Goal: Task Accomplishment & Management: Use online tool/utility

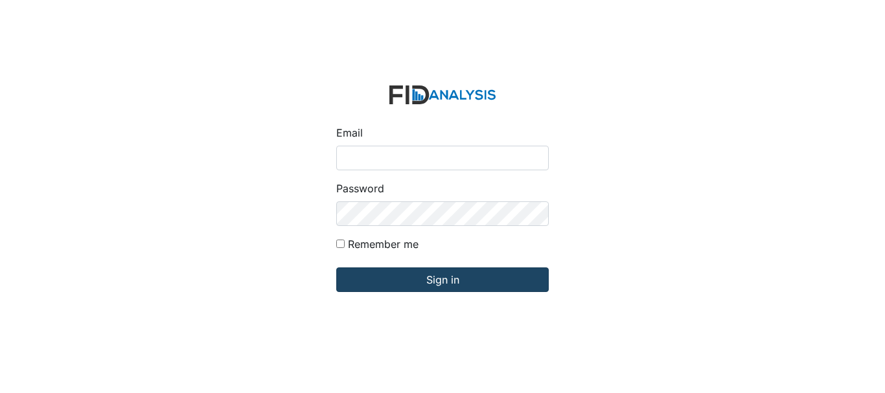
type input "[EMAIL_ADDRESS][DOMAIN_NAME]"
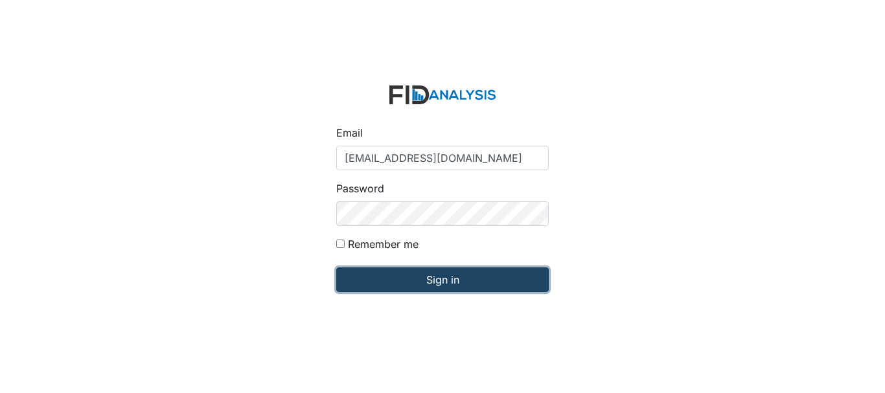
click at [404, 285] on input "Sign in" at bounding box center [442, 280] width 213 height 25
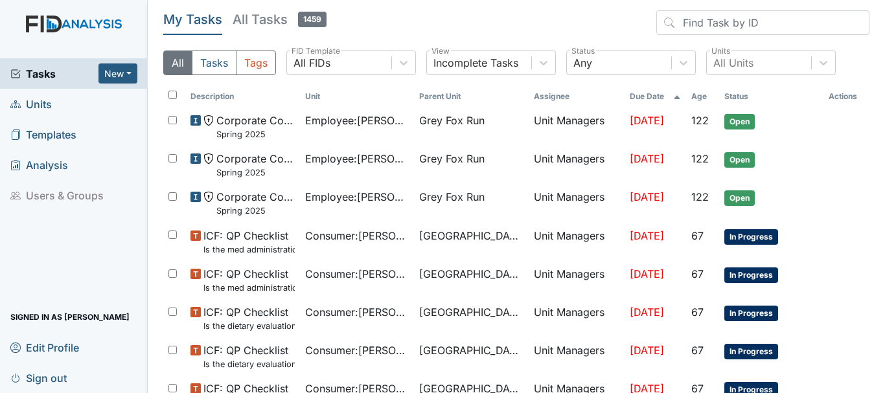
click at [47, 106] on span "Units" at bounding box center [30, 104] width 41 height 20
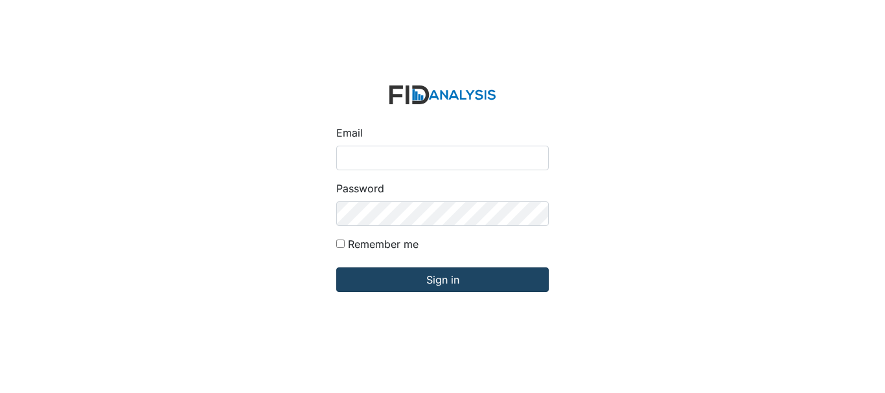
type input "[EMAIL_ADDRESS][DOMAIN_NAME]"
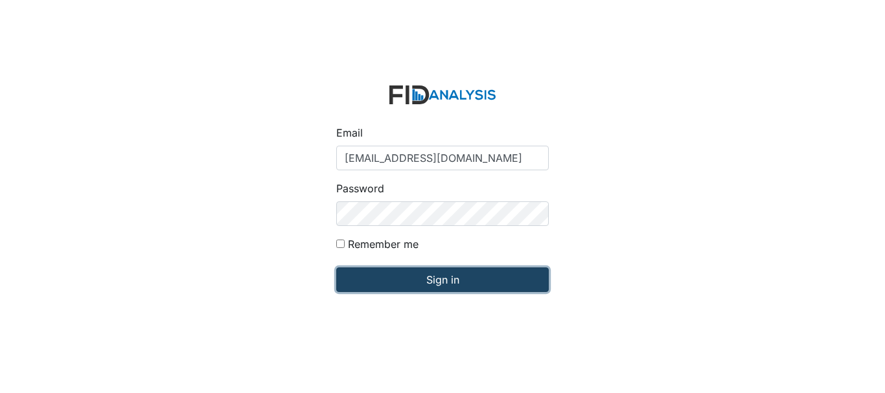
click at [371, 282] on input "Sign in" at bounding box center [442, 280] width 213 height 25
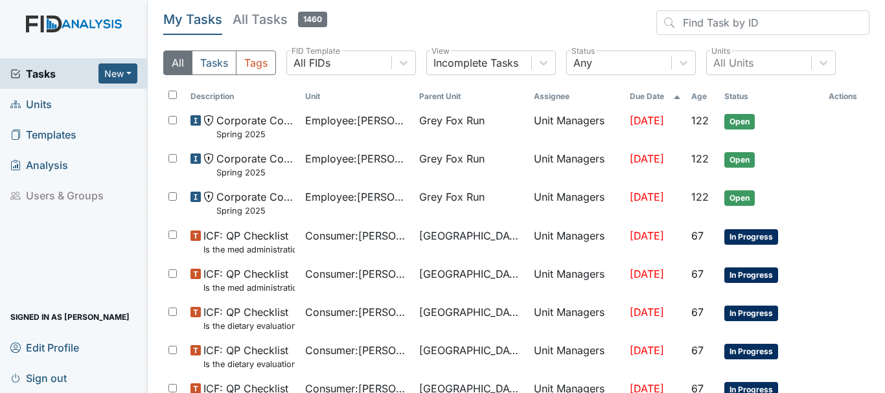
click at [56, 104] on link "Units" at bounding box center [74, 104] width 148 height 30
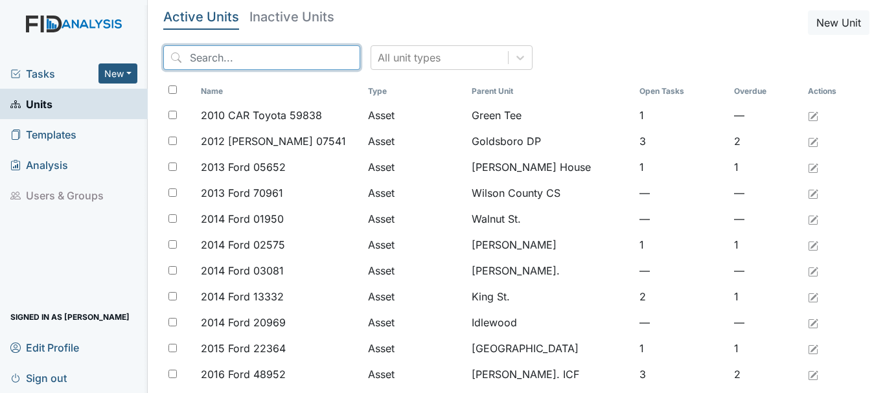
click at [258, 60] on input "search" at bounding box center [261, 57] width 197 height 25
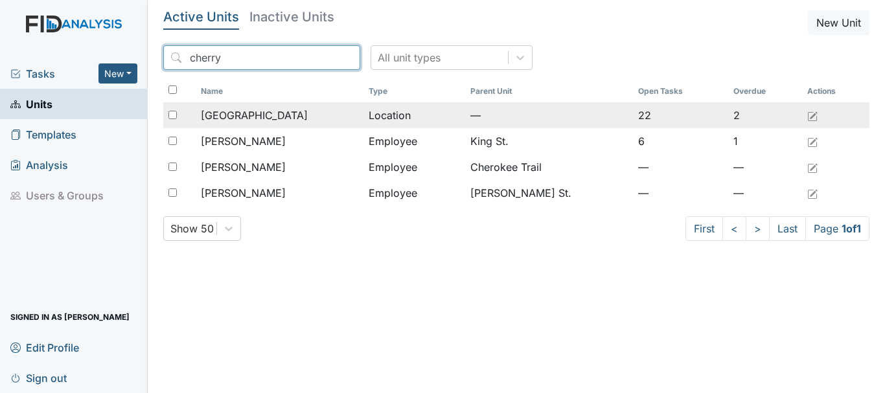
type input "cherry"
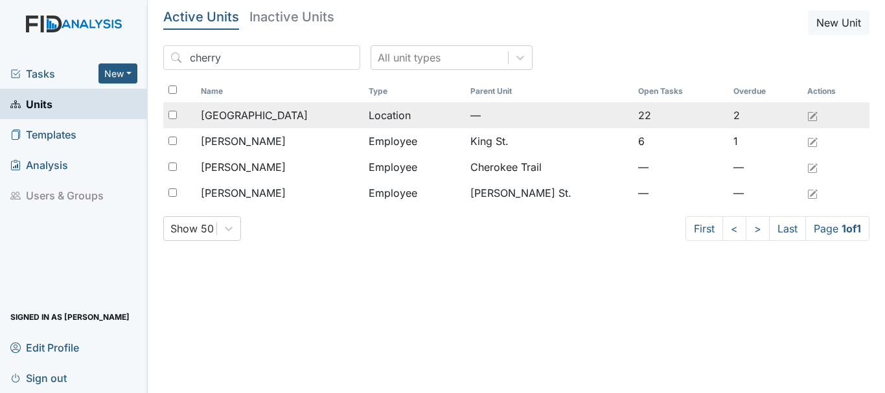
click at [257, 115] on span "[GEOGRAPHIC_DATA]" at bounding box center [254, 116] width 107 height 16
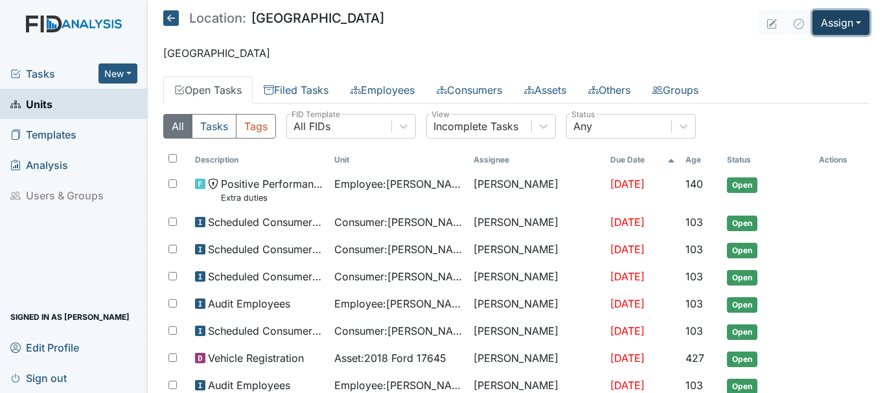
click at [824, 21] on button "Assign" at bounding box center [841, 22] width 57 height 25
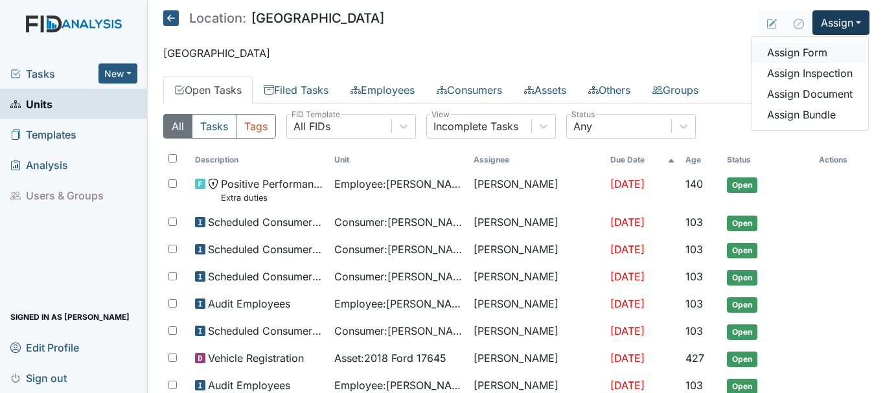
click at [800, 56] on link "Assign Form" at bounding box center [810, 52] width 117 height 21
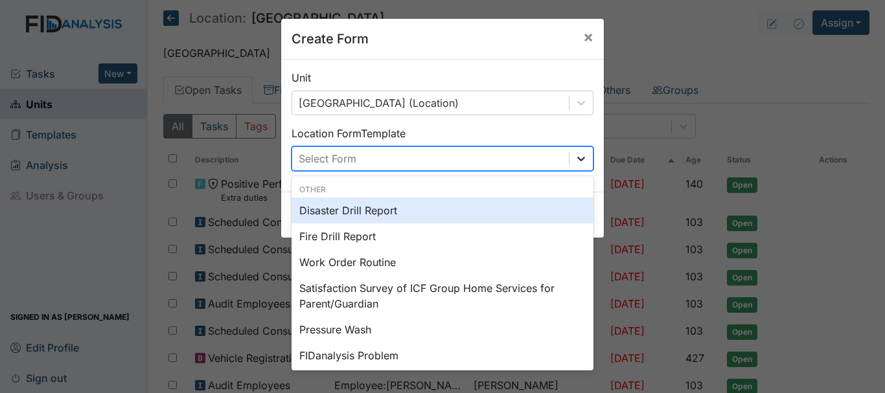
click at [580, 162] on icon at bounding box center [581, 158] width 13 height 13
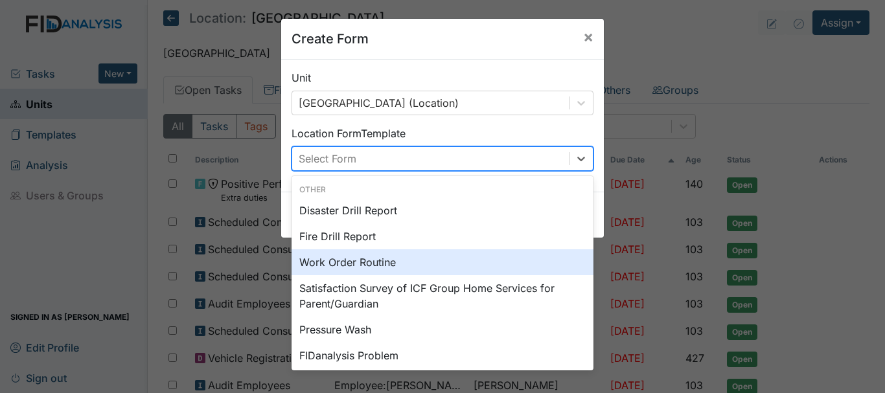
click at [491, 267] on div "Work Order Routine" at bounding box center [443, 262] width 302 height 26
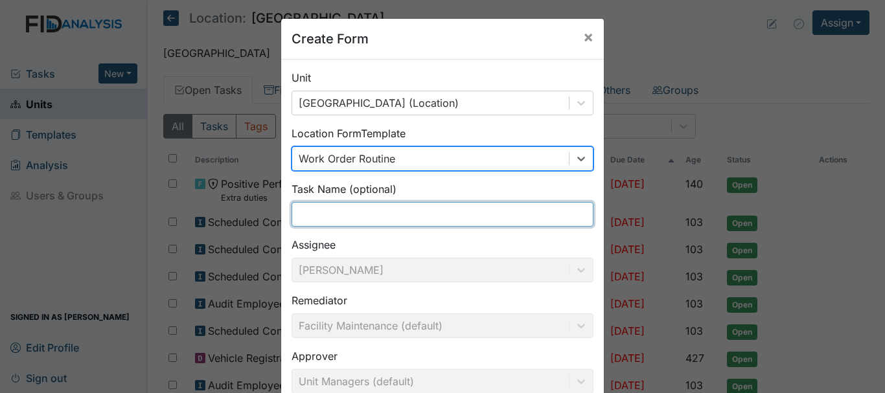
click at [347, 218] on input "text" at bounding box center [443, 214] width 302 height 25
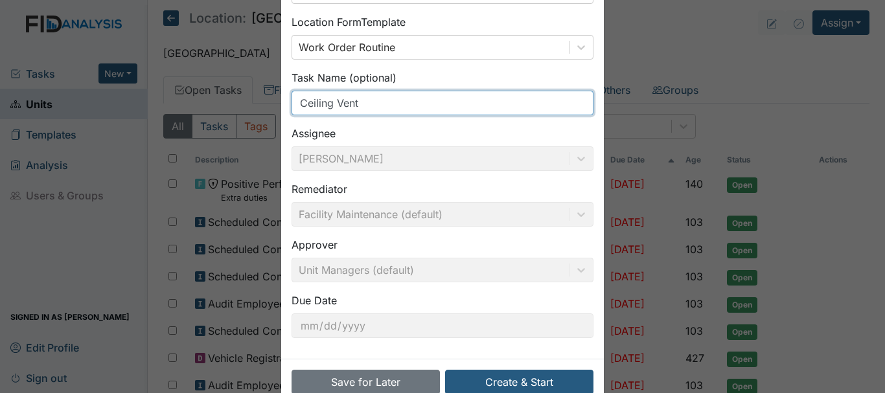
scroll to position [142, 0]
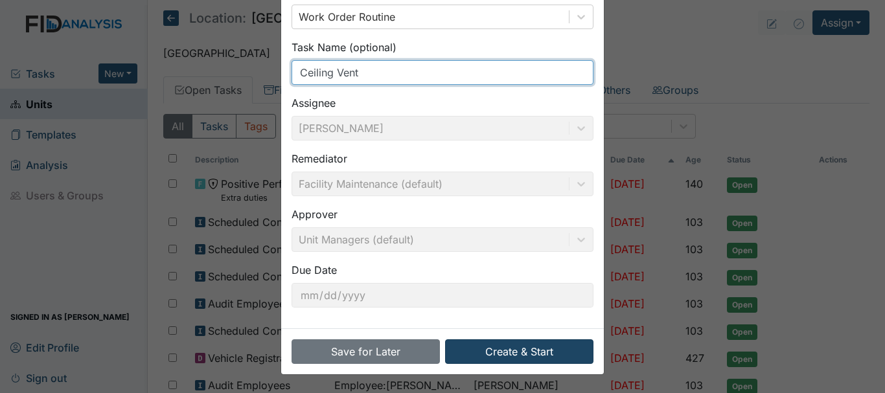
type input "Ceiling Vent"
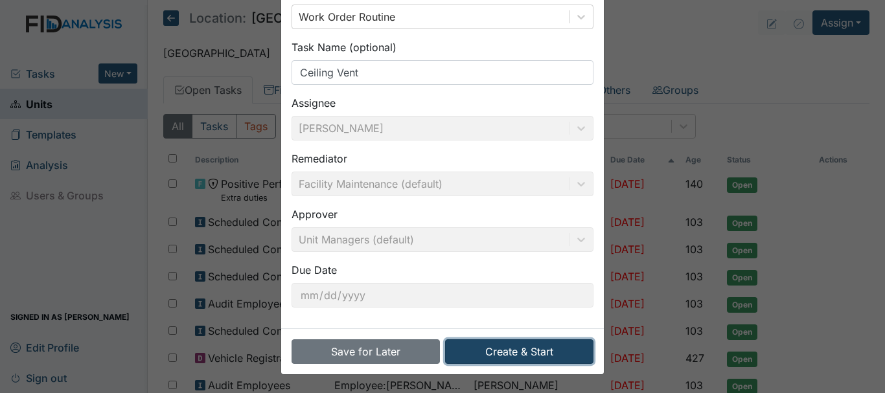
click at [517, 357] on button "Create & Start" at bounding box center [519, 352] width 148 height 25
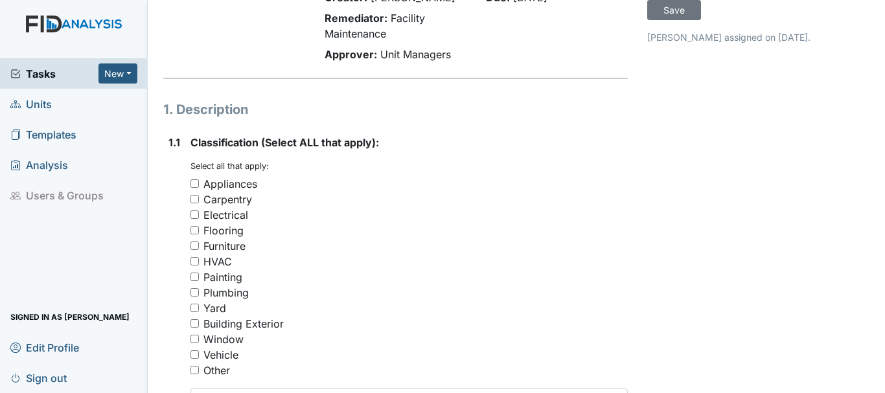
scroll to position [124, 0]
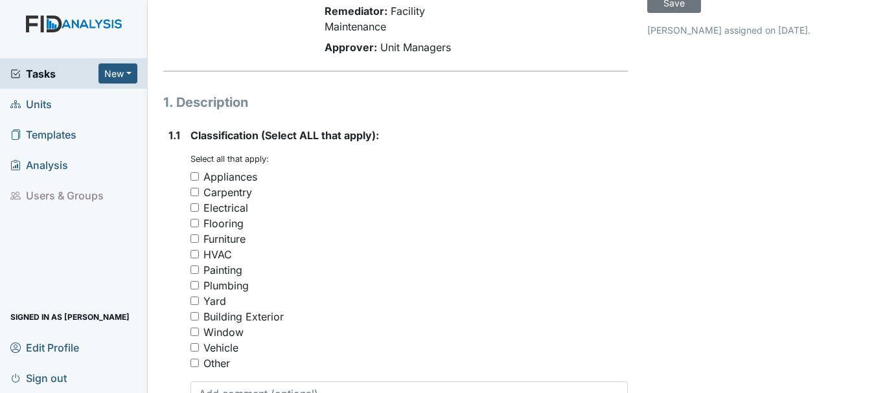
click at [195, 192] on input "Carpentry" at bounding box center [194, 192] width 8 height 8
checkbox input "true"
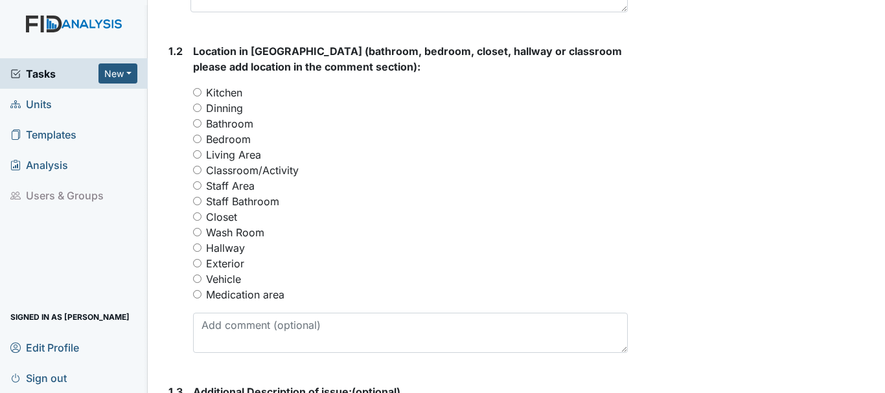
scroll to position [537, 0]
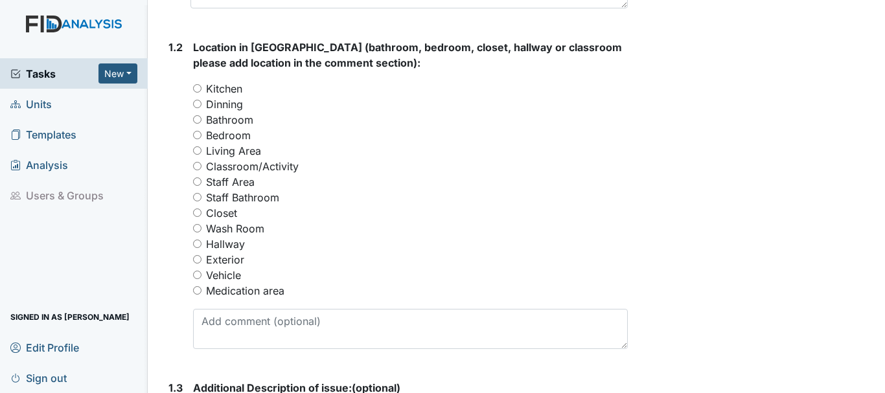
click at [200, 240] on input "Hallway" at bounding box center [197, 244] width 8 height 8
radio input "true"
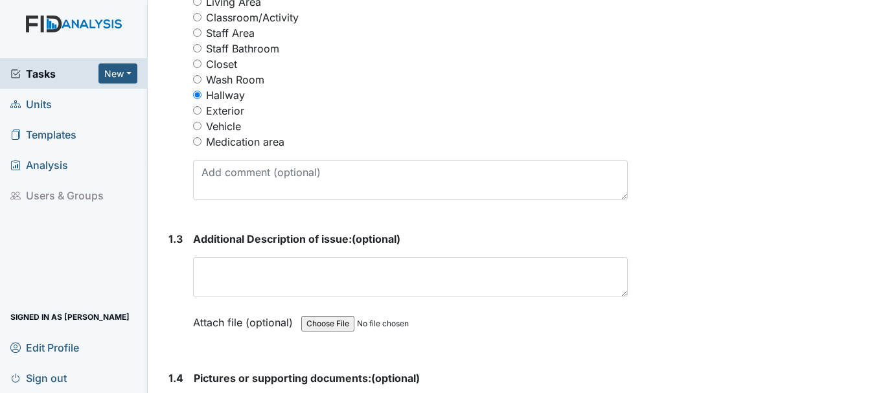
scroll to position [705, 0]
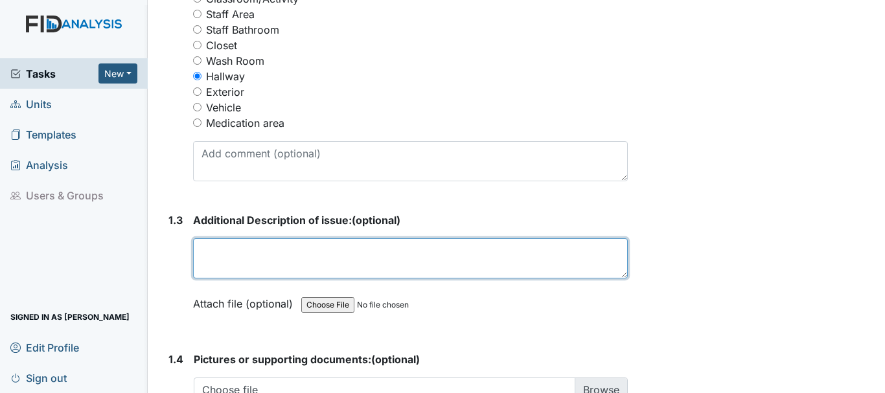
click at [279, 254] on textarea at bounding box center [410, 258] width 435 height 40
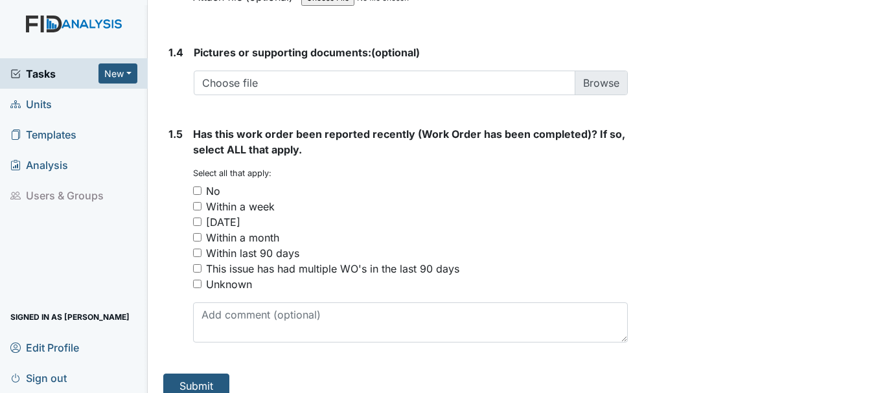
scroll to position [1028, 0]
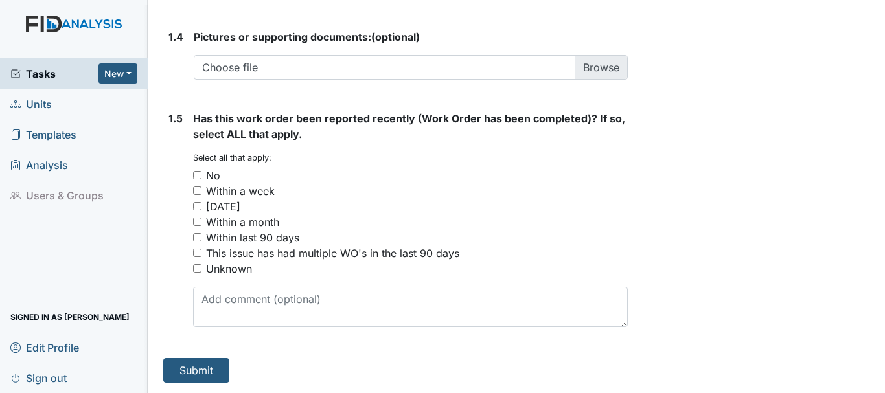
type textarea "Ceiling exhaust vent hallway damage needs replaces"
click at [197, 175] on input "No" at bounding box center [197, 175] width 8 height 8
checkbox input "true"
click at [203, 378] on button "Submit" at bounding box center [196, 370] width 66 height 25
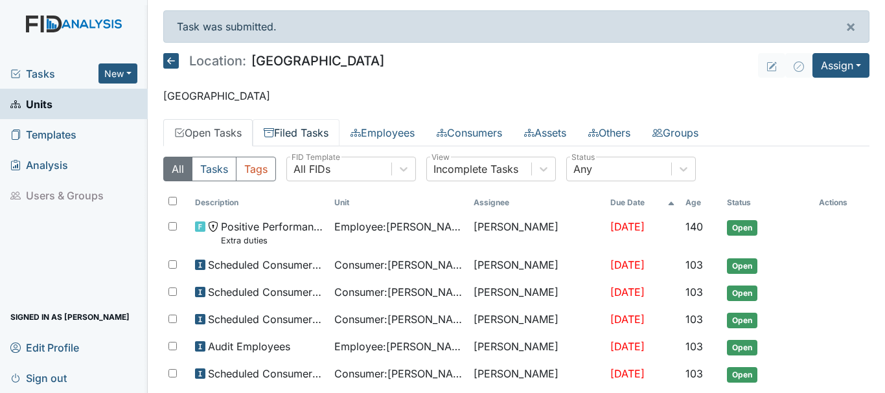
click at [308, 134] on link "Filed Tasks" at bounding box center [296, 132] width 87 height 27
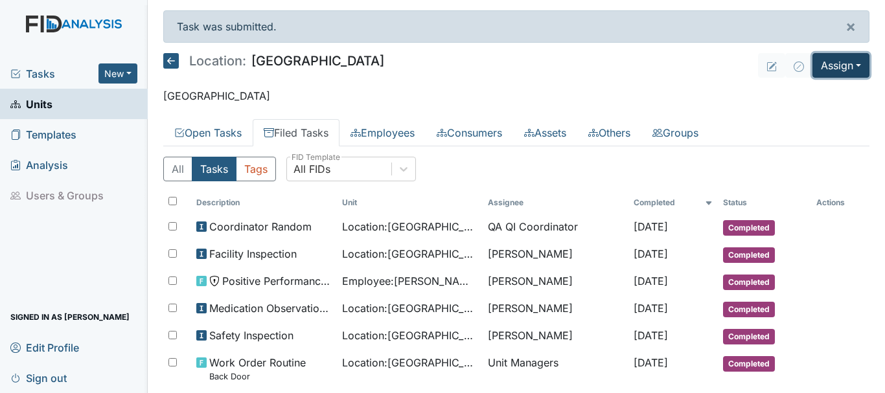
click at [818, 62] on button "Assign" at bounding box center [841, 65] width 57 height 25
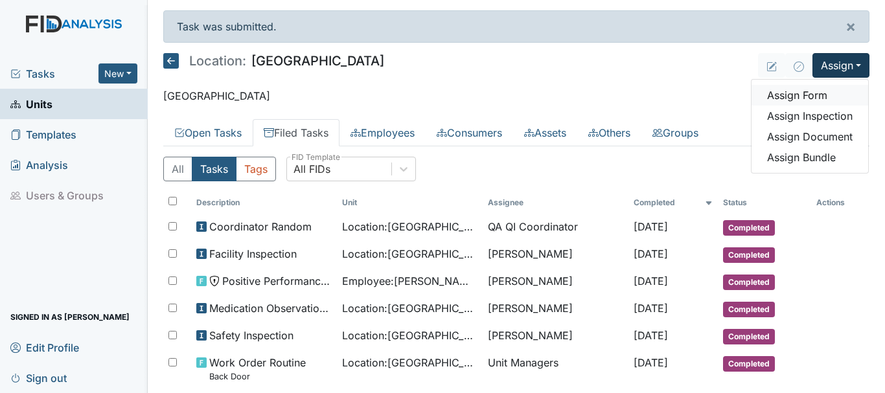
click at [793, 94] on link "Assign Form" at bounding box center [810, 95] width 117 height 21
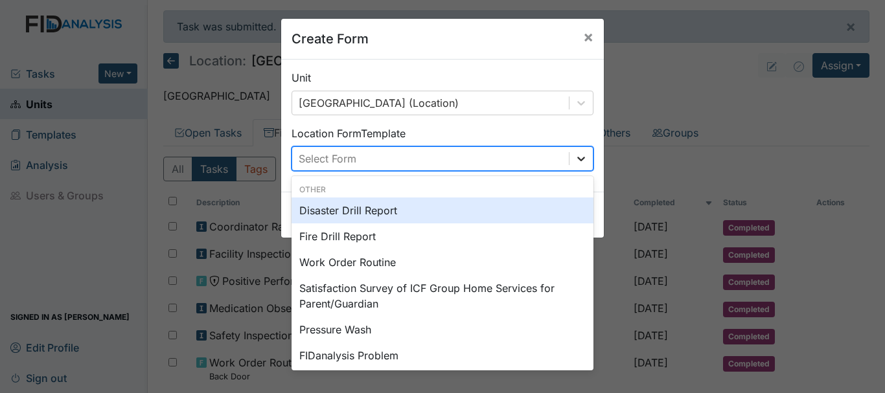
click at [581, 158] on icon at bounding box center [581, 158] width 13 height 13
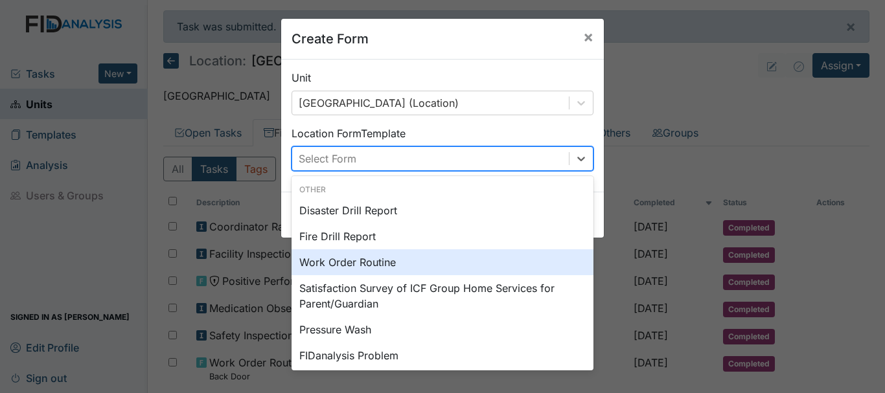
click at [520, 269] on div "Work Order Routine" at bounding box center [443, 262] width 302 height 26
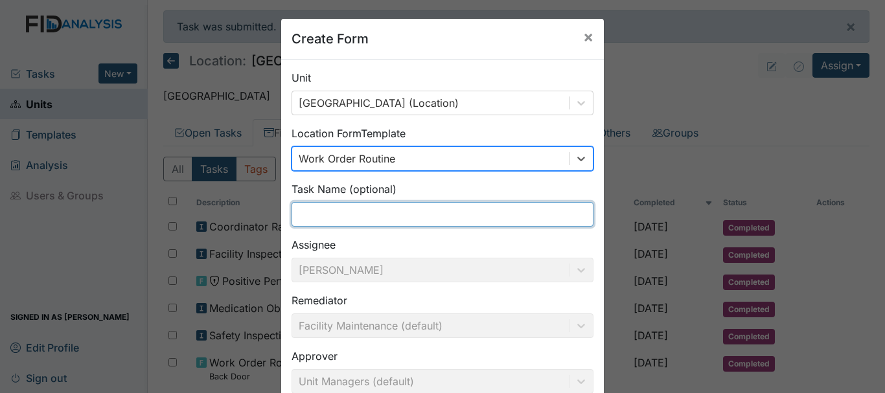
click at [339, 216] on input "text" at bounding box center [443, 214] width 302 height 25
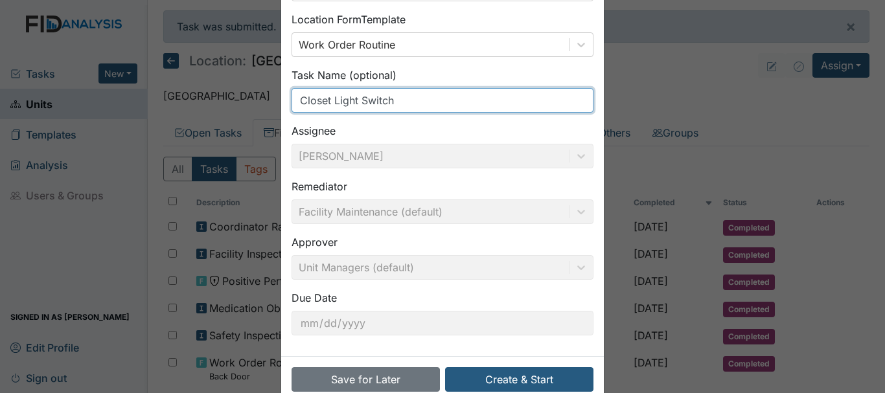
scroll to position [142, 0]
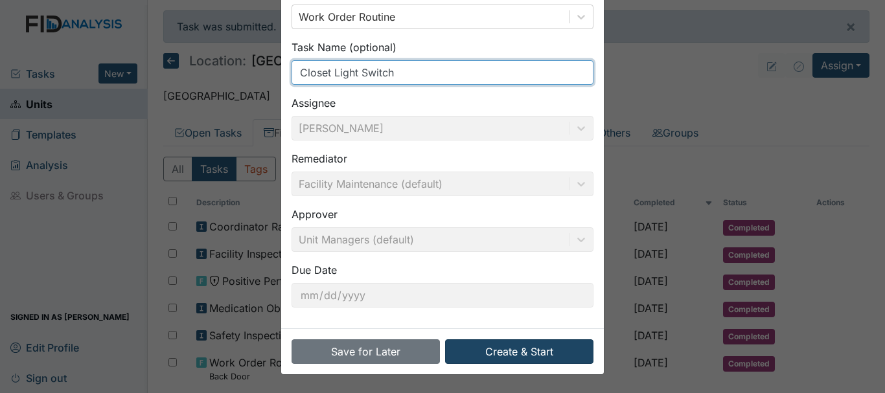
type input "Closet Light Switch"
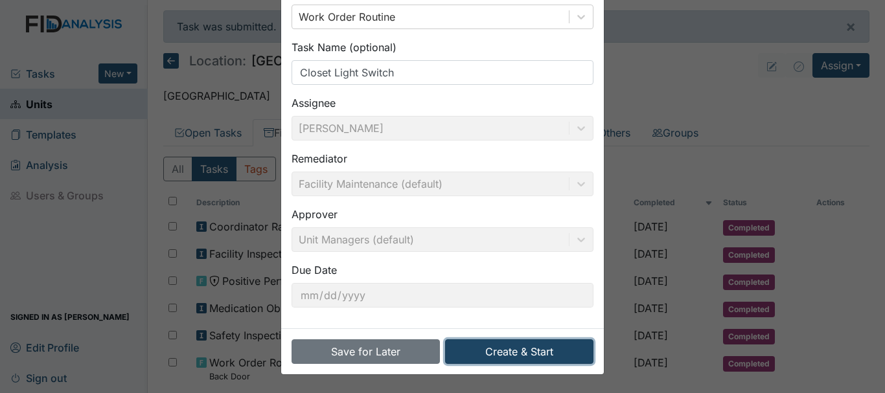
click at [520, 363] on button "Create & Start" at bounding box center [519, 352] width 148 height 25
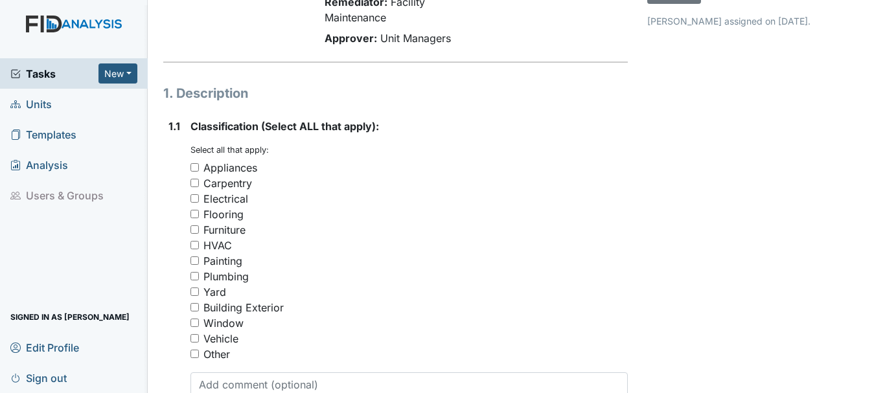
scroll to position [133, 0]
click at [194, 198] on input "Electrical" at bounding box center [194, 198] width 8 height 8
checkbox input "true"
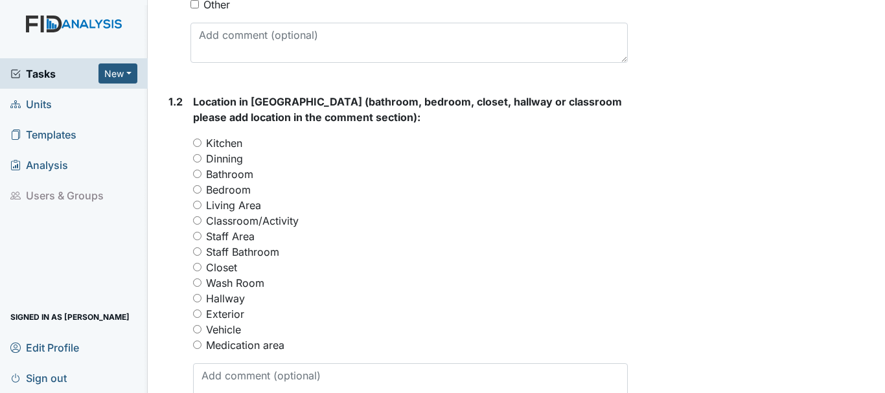
scroll to position [485, 0]
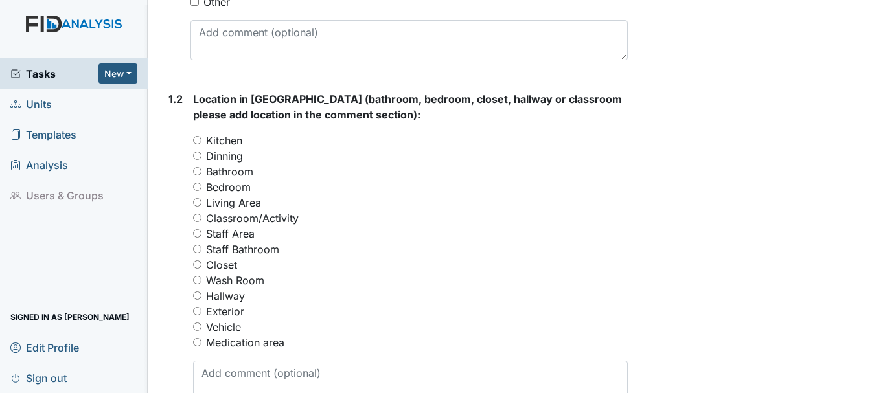
click at [197, 187] on input "Bedroom" at bounding box center [197, 187] width 8 height 8
radio input "true"
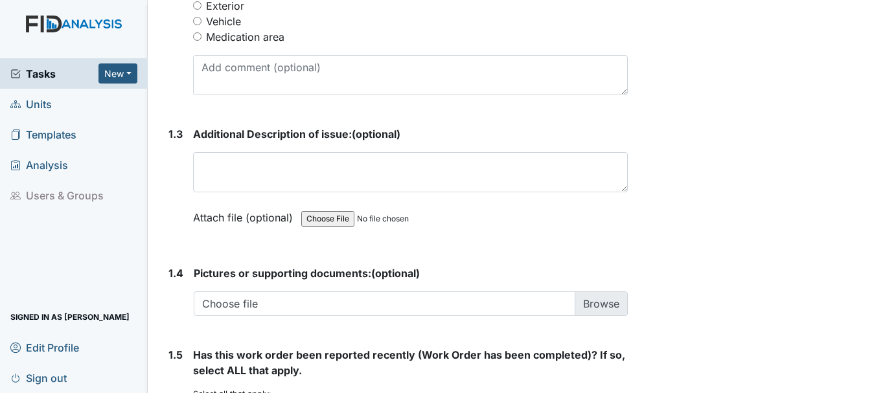
scroll to position [800, 0]
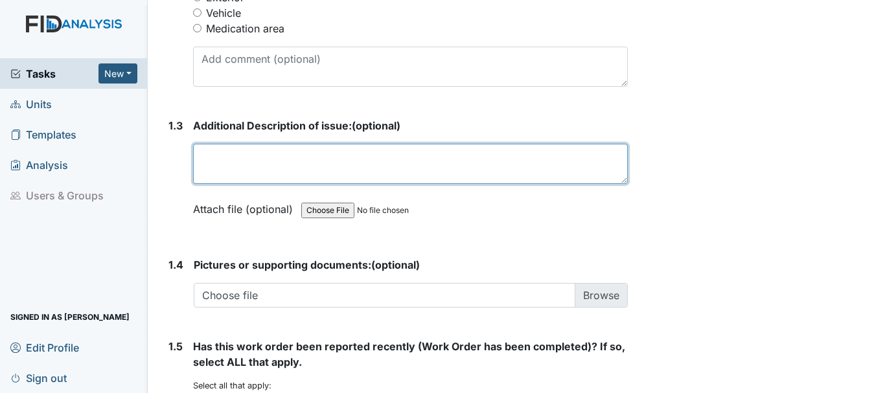
click at [264, 159] on textarea at bounding box center [410, 164] width 435 height 40
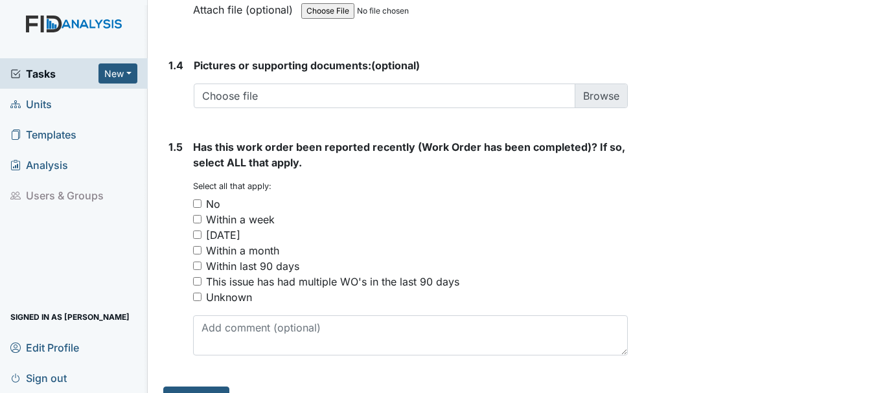
scroll to position [1028, 0]
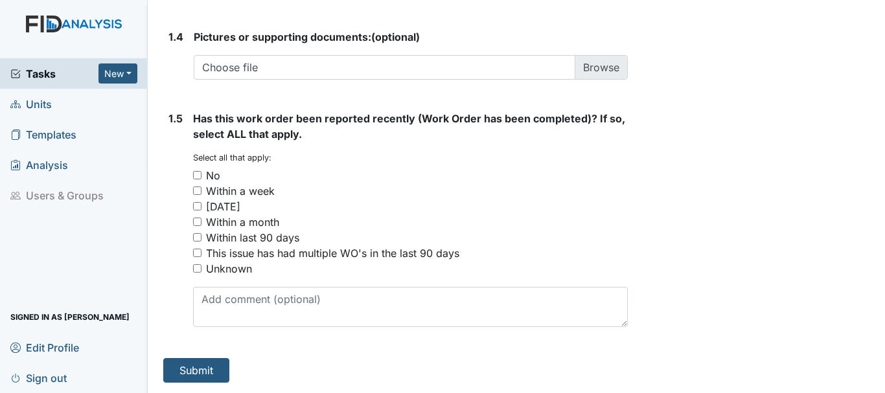
type textarea "Last bedroom on the right closet light switch is broken"
click at [194, 171] on input "No" at bounding box center [197, 175] width 8 height 8
checkbox input "true"
click at [197, 376] on button "Submit" at bounding box center [196, 370] width 66 height 25
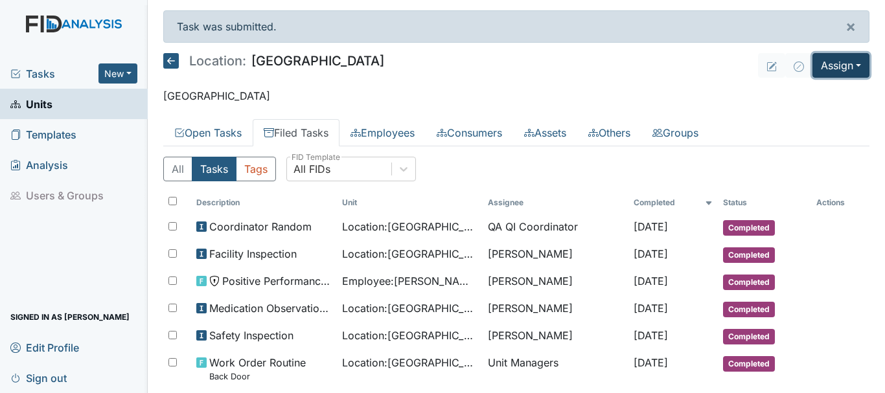
click at [836, 62] on button "Assign" at bounding box center [841, 65] width 57 height 25
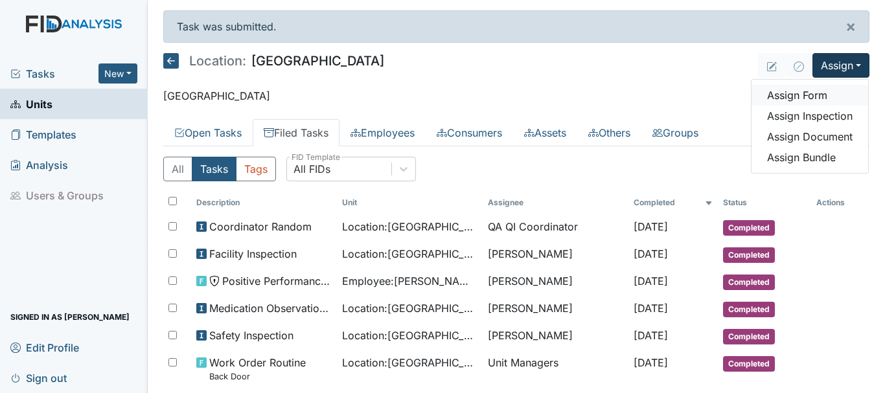
click at [790, 98] on link "Assign Form" at bounding box center [810, 95] width 117 height 21
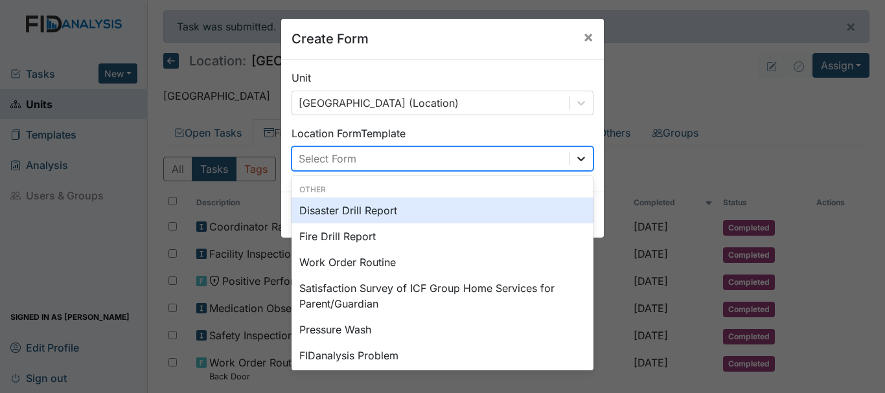
click at [575, 163] on icon at bounding box center [581, 158] width 13 height 13
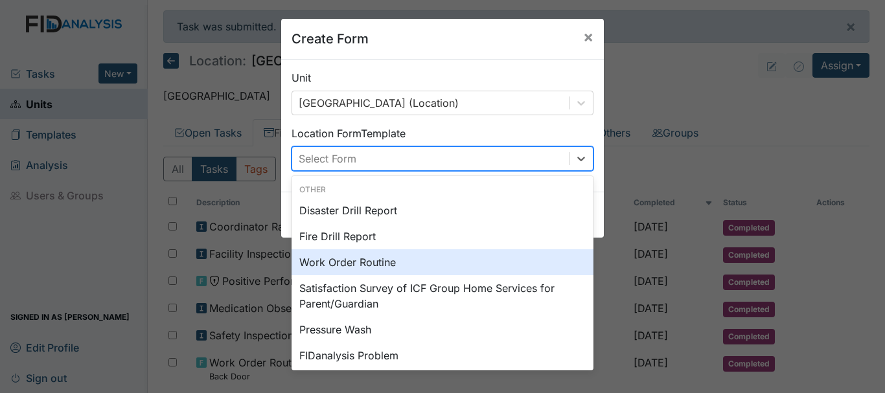
click at [446, 263] on div "Work Order Routine" at bounding box center [443, 262] width 302 height 26
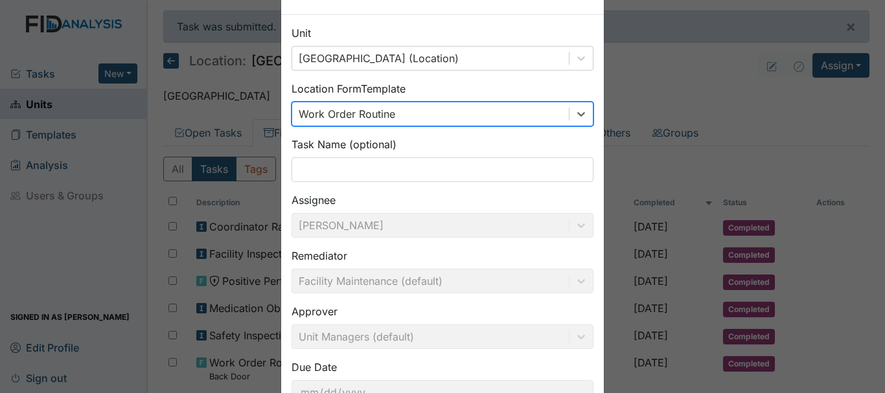
scroll to position [54, 0]
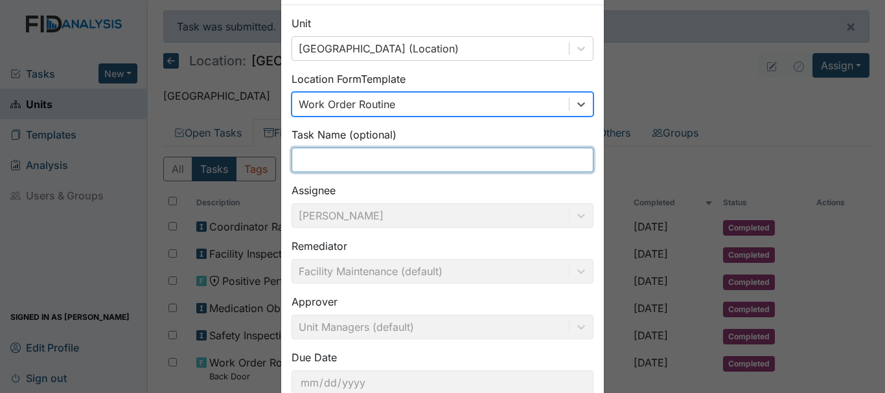
click at [363, 162] on input "text" at bounding box center [443, 160] width 302 height 25
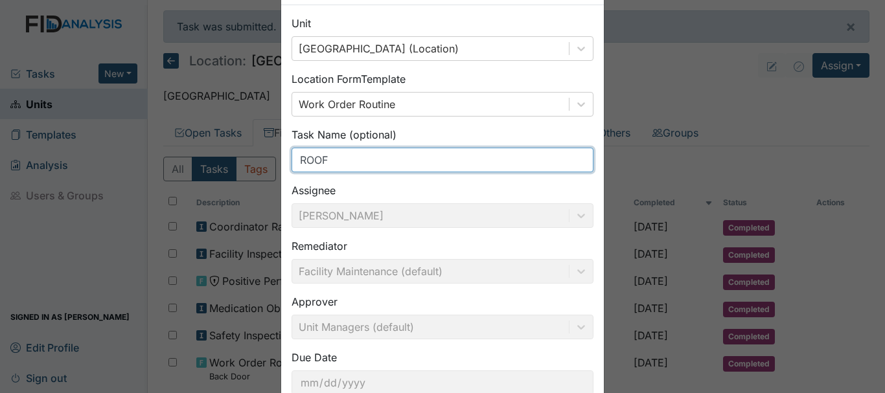
scroll to position [142, 0]
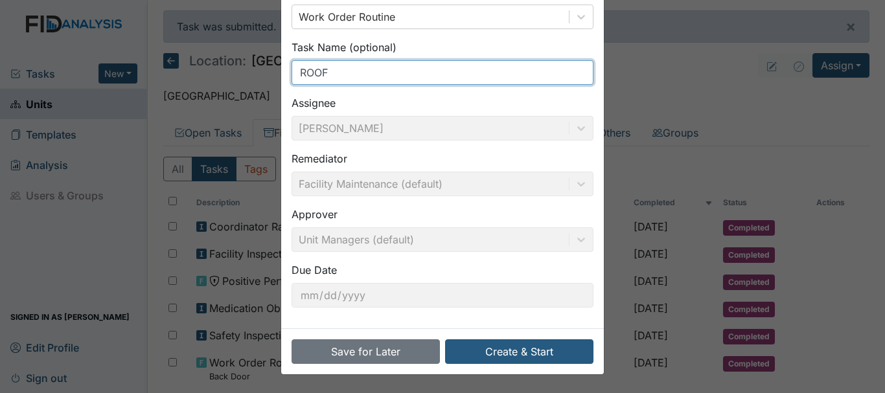
type input "ROOF"
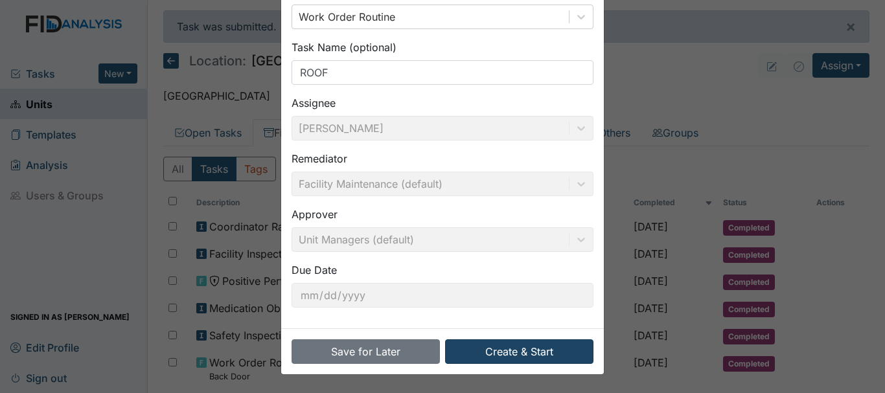
click at [496, 363] on button "Create & Start" at bounding box center [519, 352] width 148 height 25
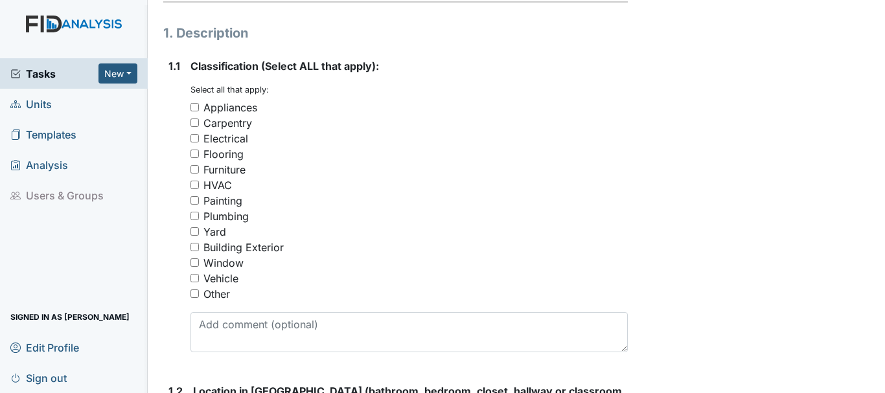
scroll to position [207, 0]
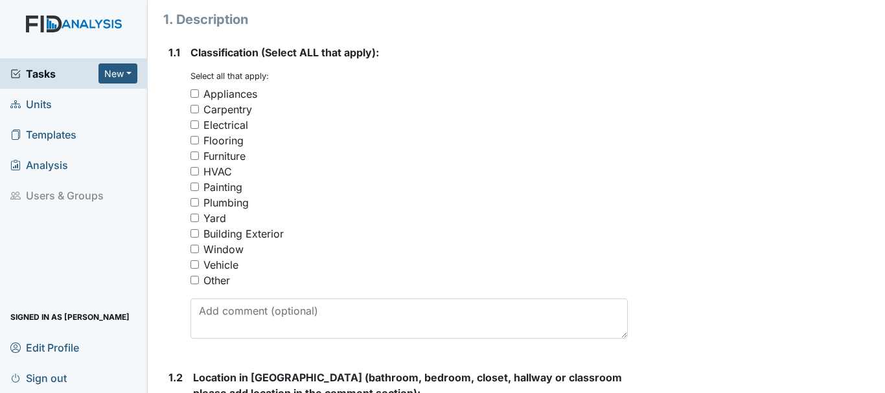
click at [197, 235] on input "Building Exterior" at bounding box center [194, 233] width 8 height 8
checkbox input "true"
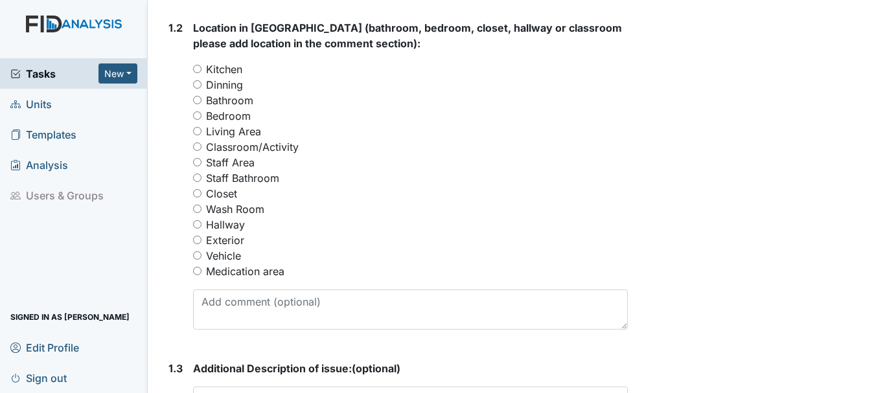
scroll to position [558, 0]
click at [197, 237] on input "Exterior" at bounding box center [197, 239] width 8 height 8
radio input "true"
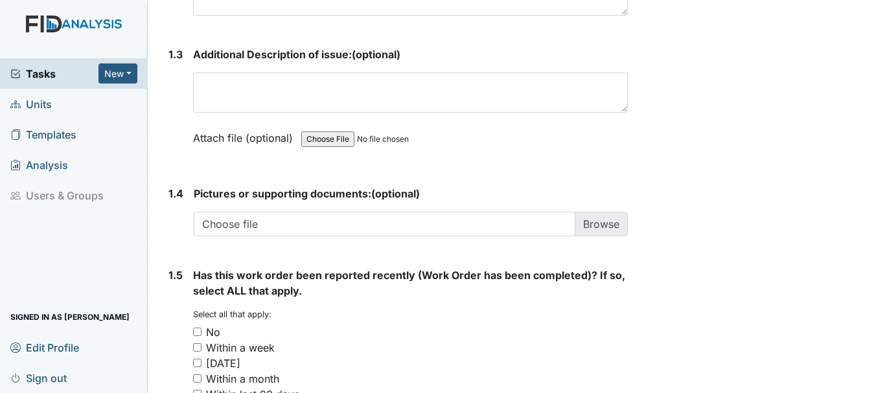
scroll to position [853, 0]
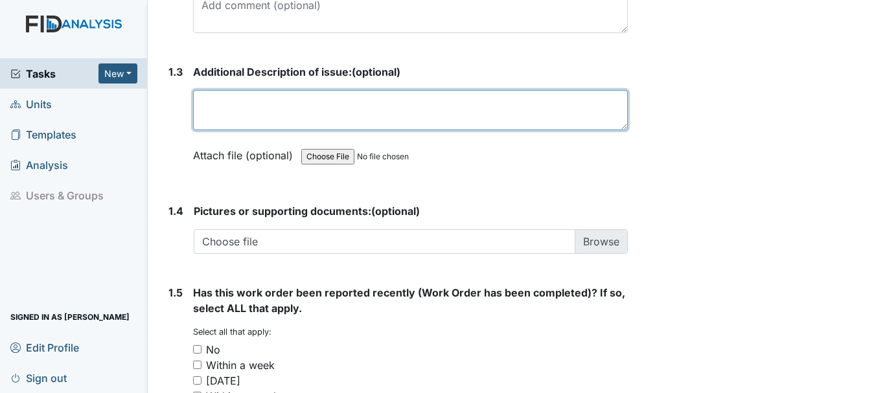
click at [229, 106] on textarea at bounding box center [410, 110] width 435 height 40
type textarea "Pinestraw needs remove off roof"
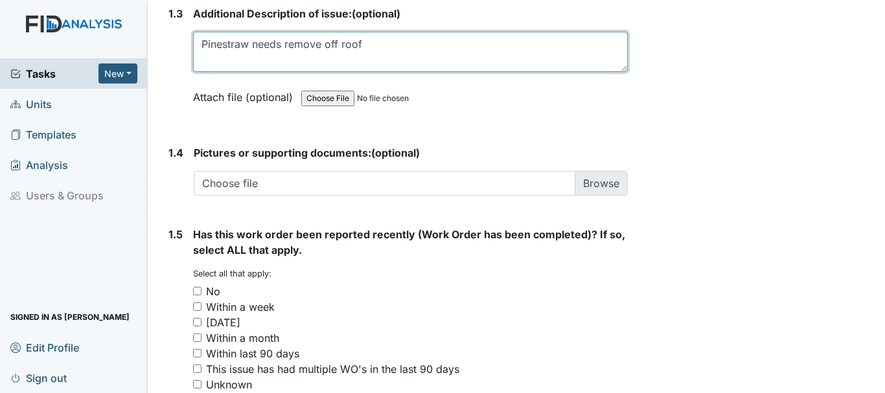
scroll to position [1028, 0]
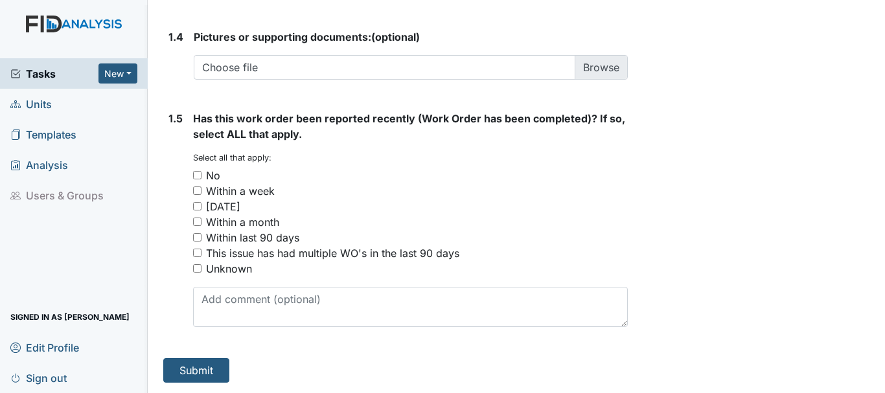
click at [200, 173] on input "No" at bounding box center [197, 175] width 8 height 8
checkbox input "true"
click at [202, 380] on button "Submit" at bounding box center [196, 370] width 66 height 25
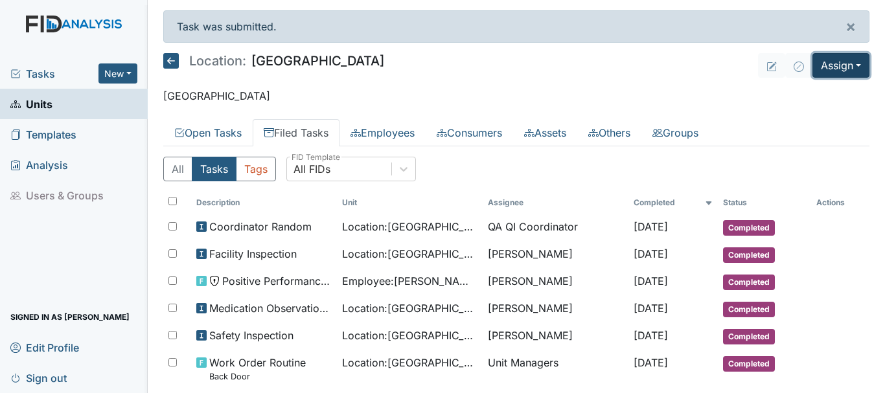
click at [844, 69] on button "Assign" at bounding box center [841, 65] width 57 height 25
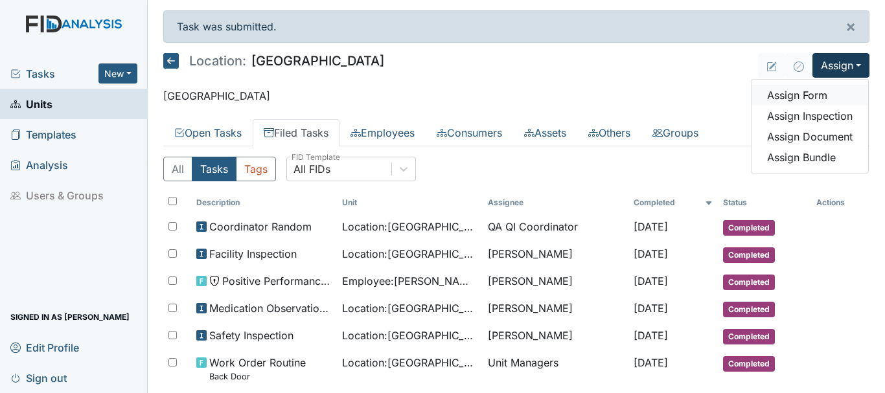
click at [819, 102] on link "Assign Form" at bounding box center [810, 95] width 117 height 21
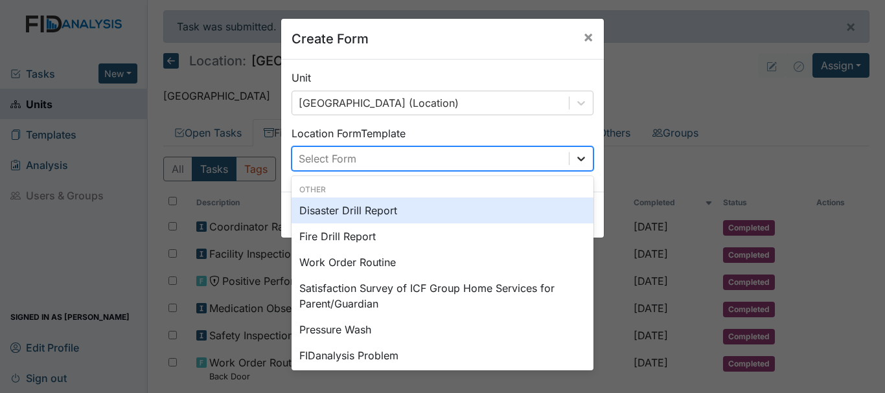
click at [581, 156] on icon at bounding box center [581, 158] width 13 height 13
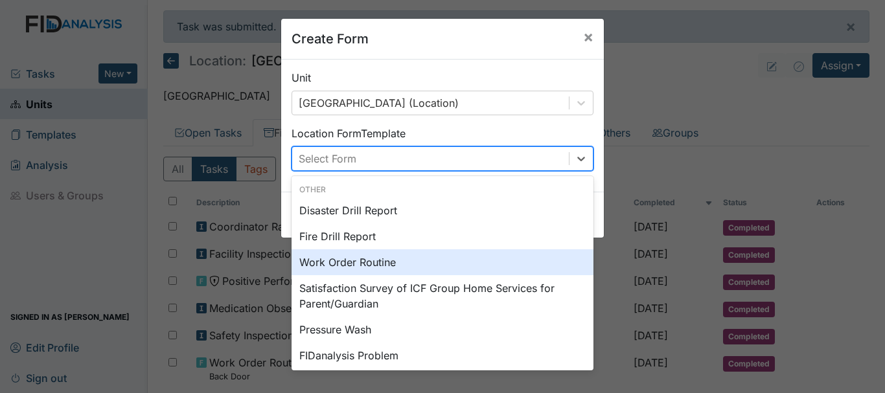
click at [464, 263] on div "Work Order Routine" at bounding box center [443, 262] width 302 height 26
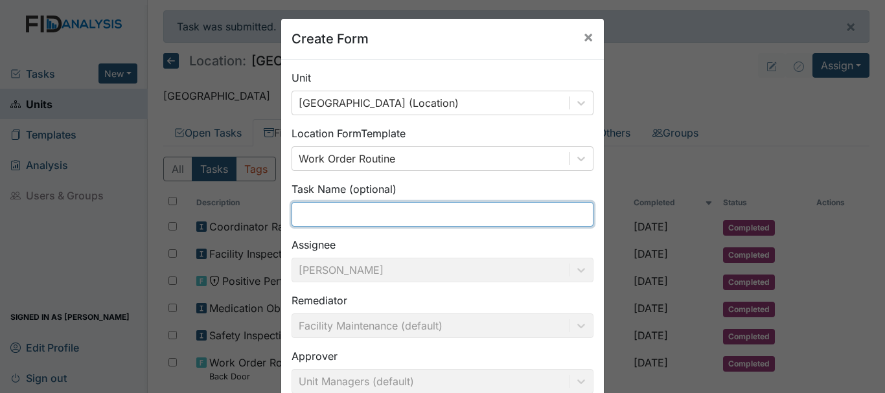
click at [331, 214] on input "text" at bounding box center [443, 214] width 302 height 25
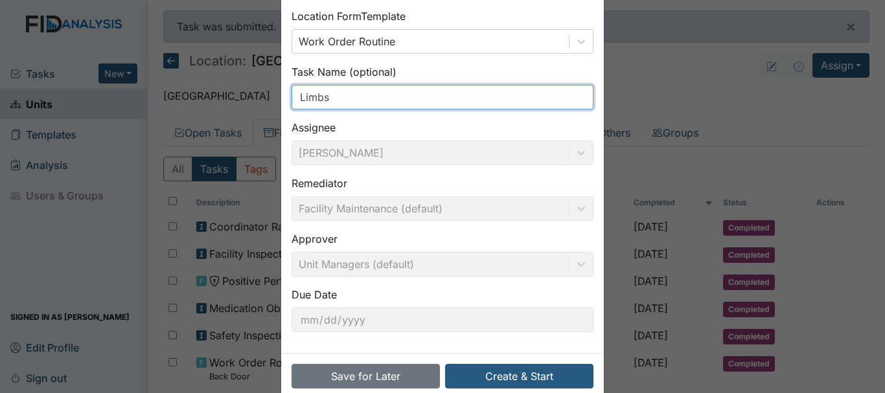
scroll to position [142, 0]
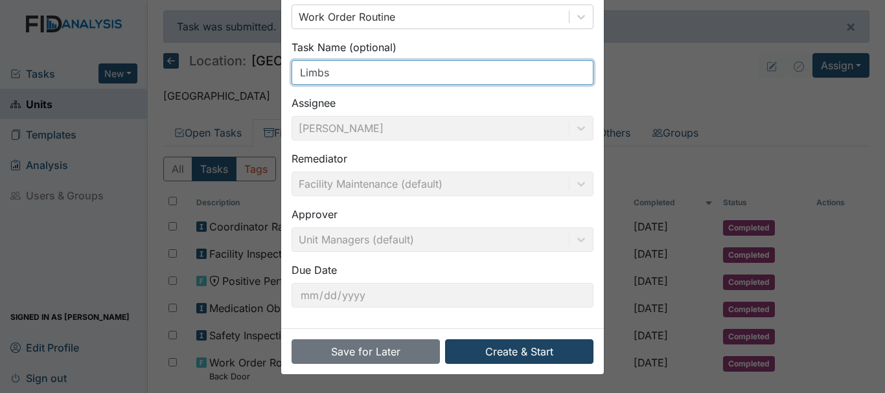
type input "Limbs"
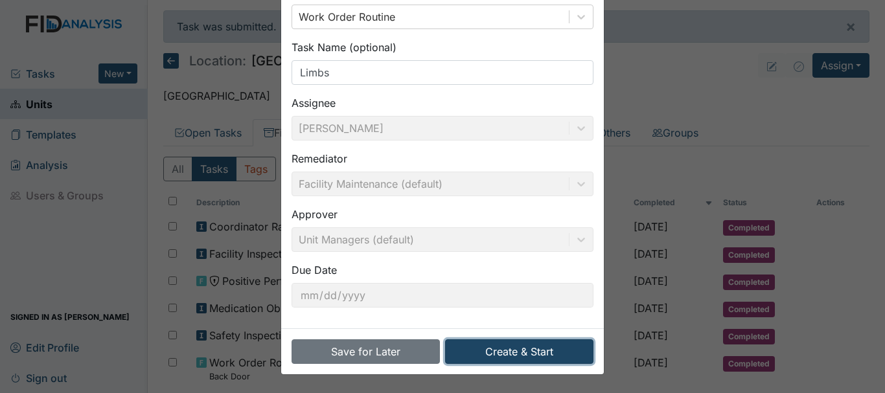
click at [518, 362] on button "Create & Start" at bounding box center [519, 352] width 148 height 25
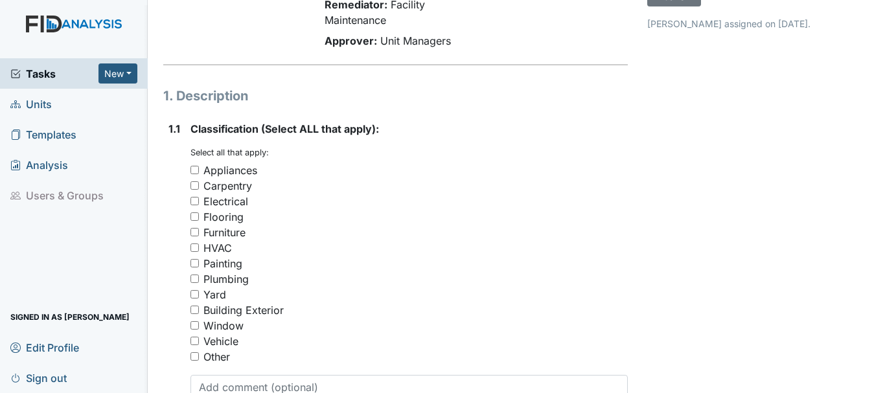
scroll to position [137, 0]
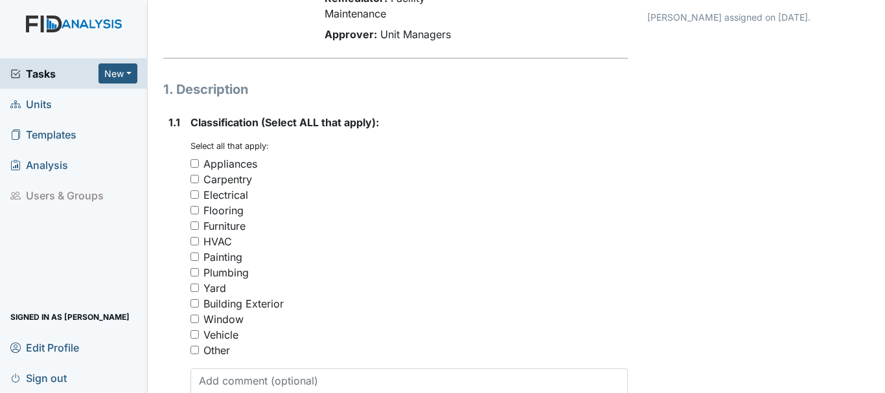
click at [196, 303] on input "Building Exterior" at bounding box center [194, 303] width 8 height 8
checkbox input "true"
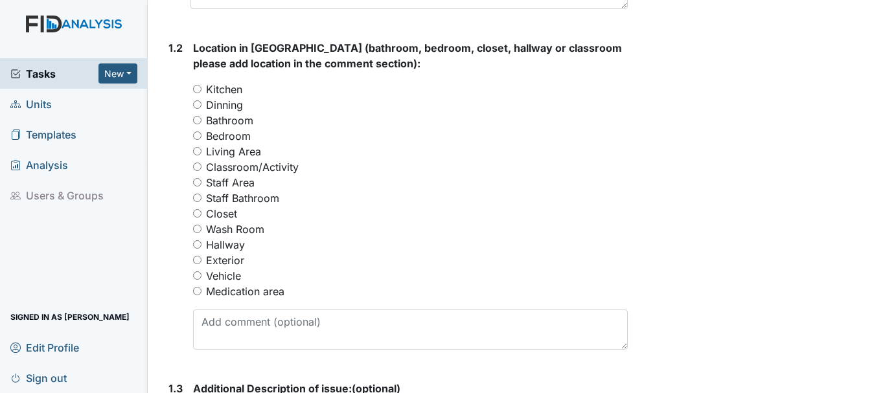
scroll to position [537, 0]
click at [197, 259] on input "Exterior" at bounding box center [197, 259] width 8 height 8
radio input "true"
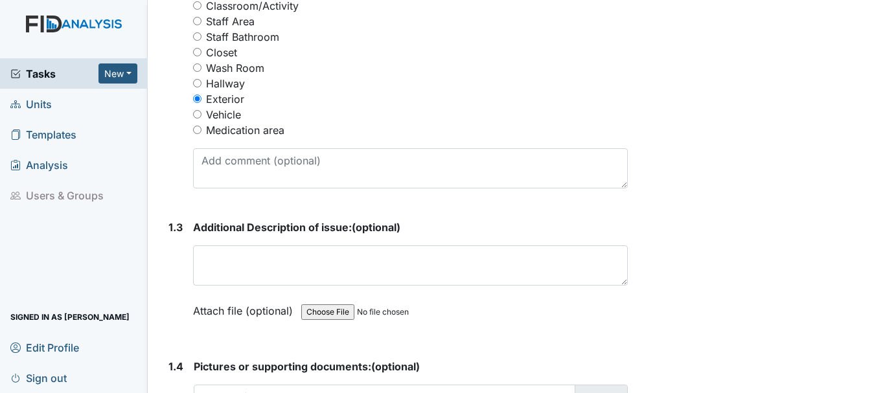
scroll to position [717, 0]
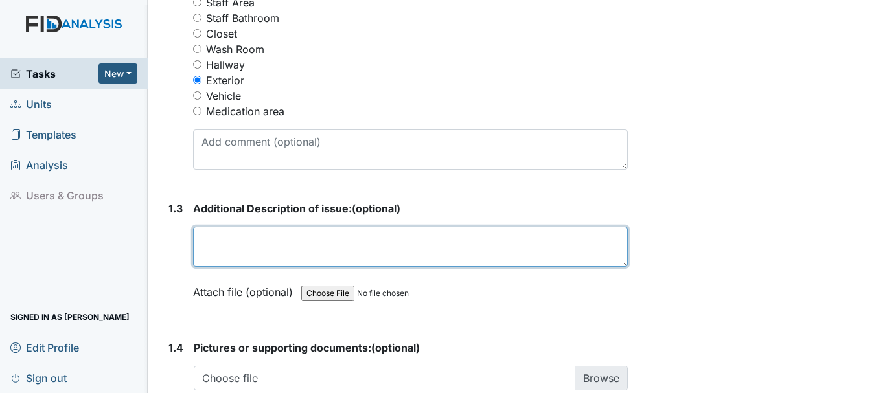
click at [268, 245] on textarea at bounding box center [410, 247] width 435 height 40
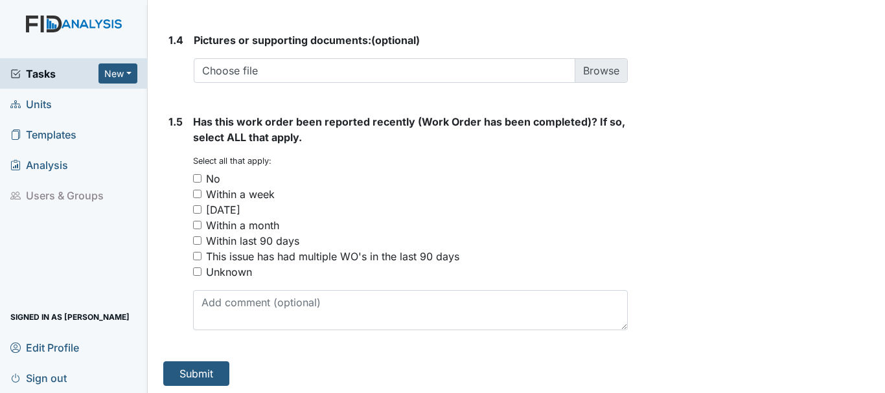
scroll to position [1028, 0]
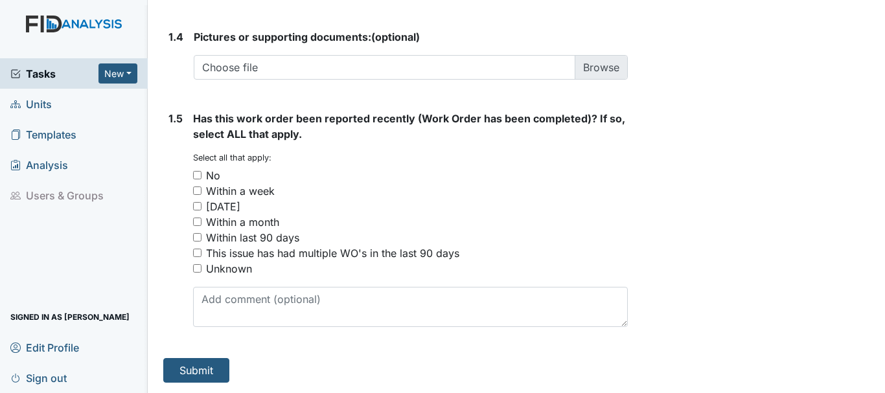
type textarea "Limbs covering the solar panel on the side of the home needs removed"
click at [197, 174] on input "No" at bounding box center [197, 175] width 8 height 8
checkbox input "true"
click at [205, 373] on button "Submit" at bounding box center [196, 370] width 66 height 25
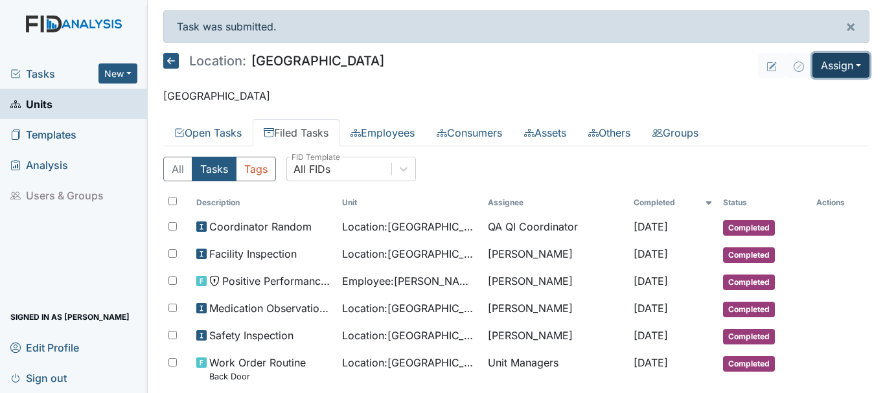
click at [838, 63] on button "Assign" at bounding box center [841, 65] width 57 height 25
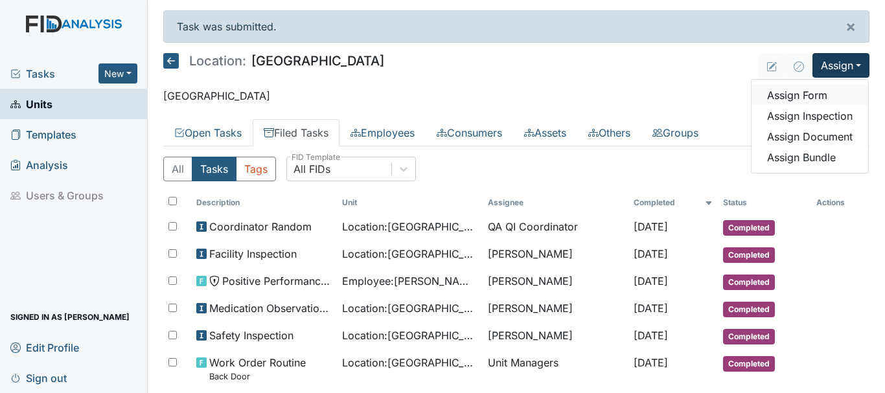
click at [808, 95] on link "Assign Form" at bounding box center [810, 95] width 117 height 21
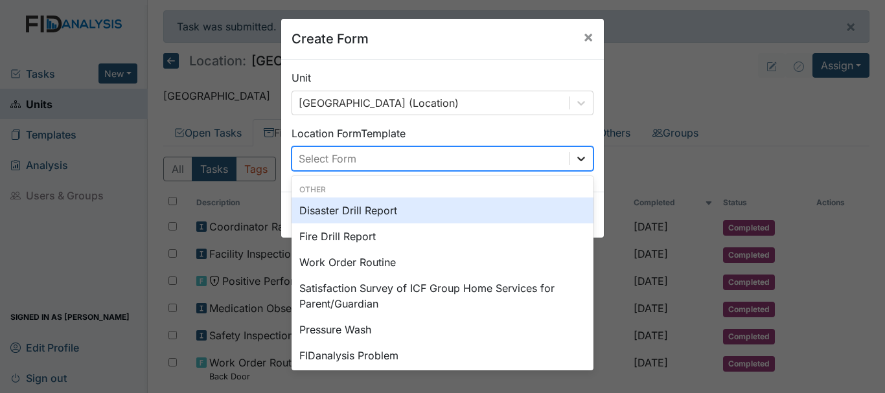
click at [577, 160] on icon at bounding box center [581, 159] width 8 height 5
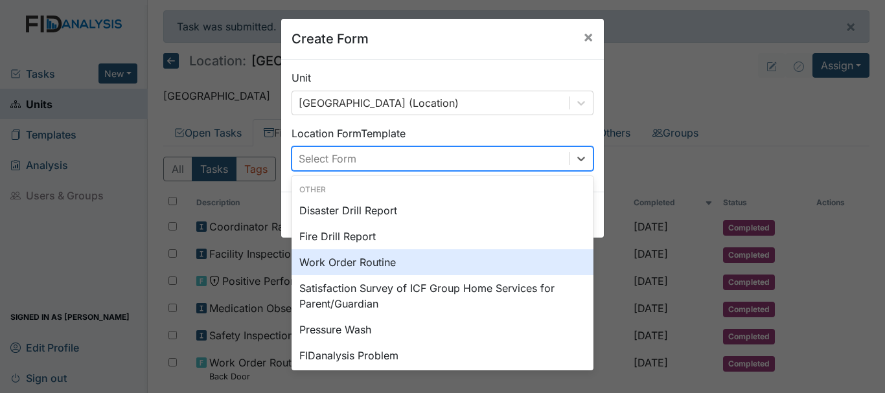
click at [462, 260] on div "Work Order Routine" at bounding box center [443, 262] width 302 height 26
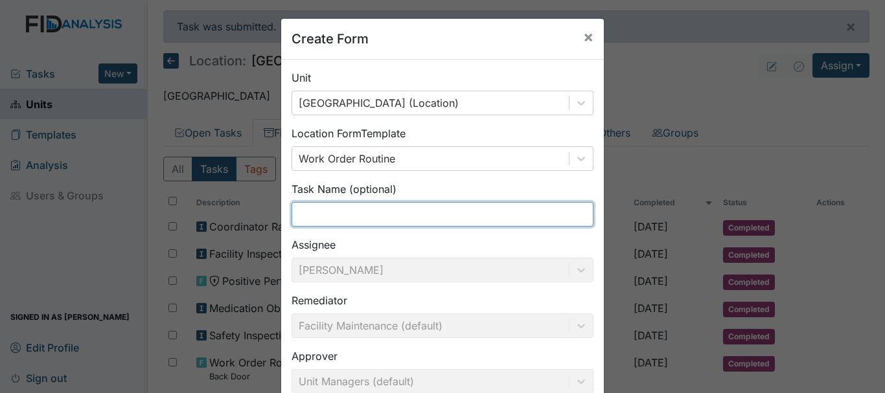
click at [369, 218] on input "text" at bounding box center [443, 214] width 302 height 25
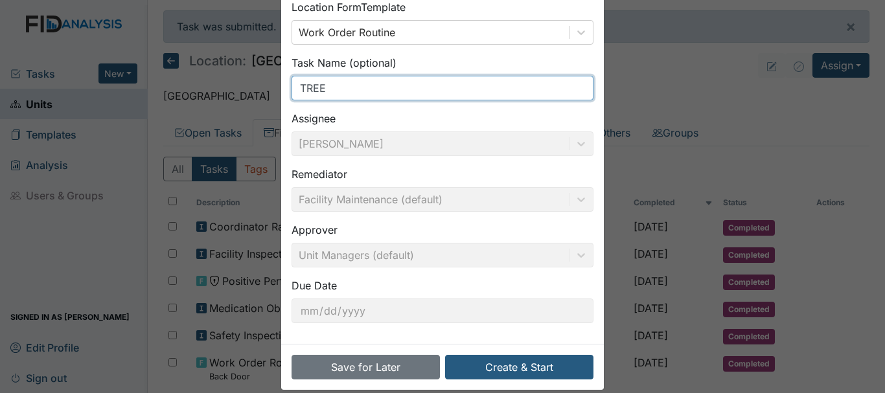
scroll to position [142, 0]
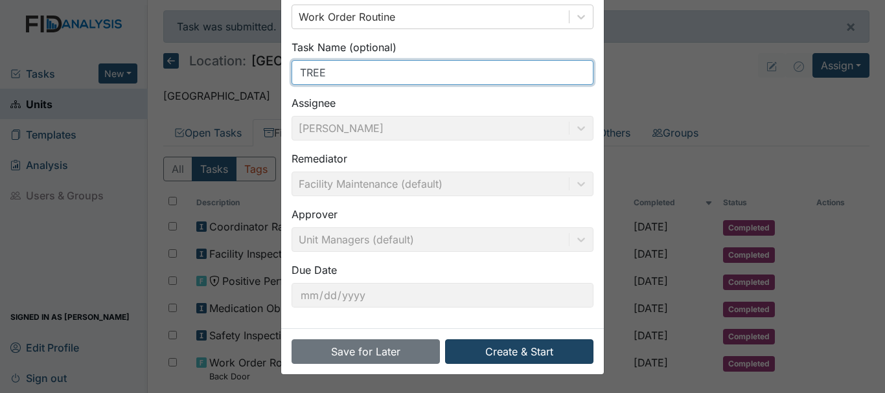
type input "TREE"
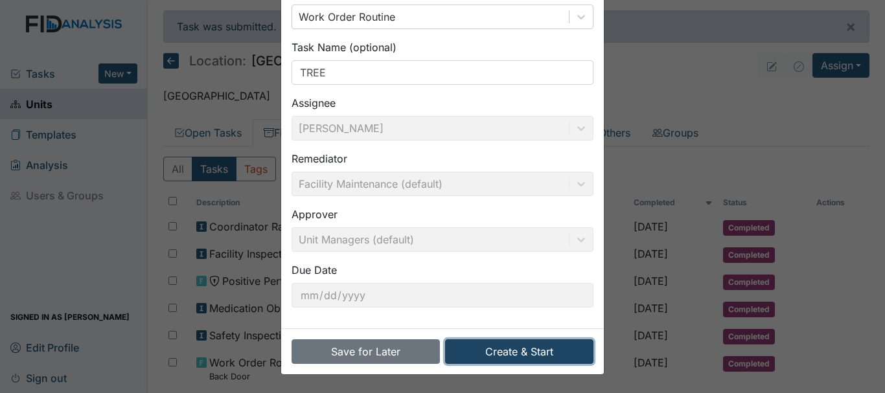
click at [518, 353] on button "Create & Start" at bounding box center [519, 352] width 148 height 25
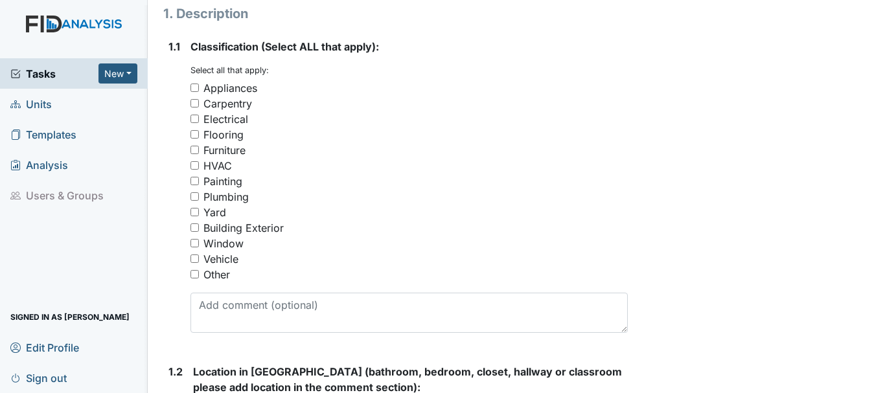
scroll to position [213, 0]
click at [194, 211] on input "Yard" at bounding box center [194, 211] width 8 height 8
checkbox input "true"
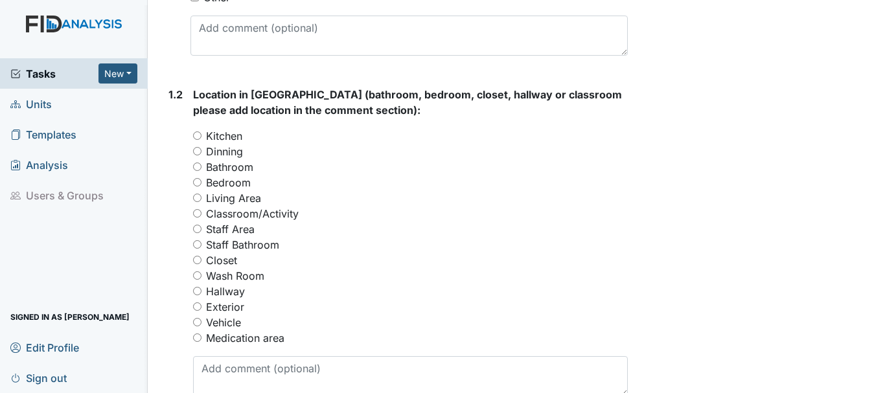
scroll to position [492, 0]
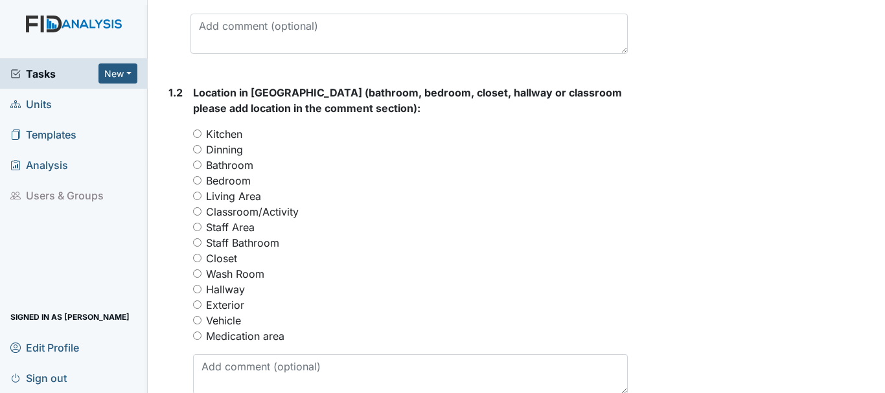
click at [197, 305] on input "Exterior" at bounding box center [197, 305] width 8 height 8
radio input "true"
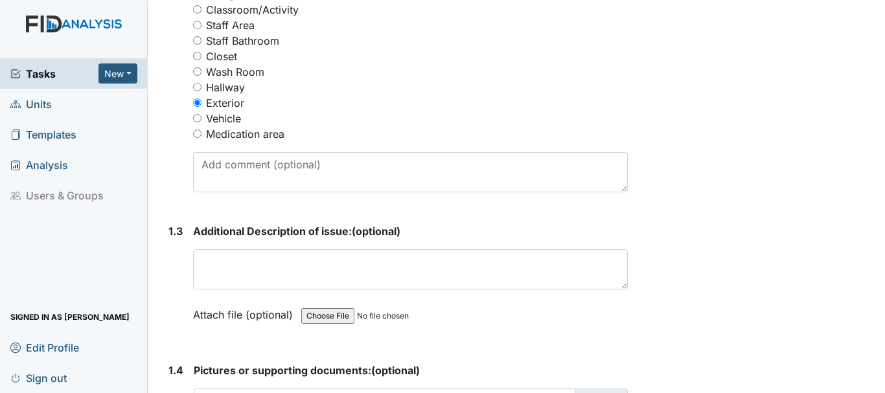
scroll to position [696, 0]
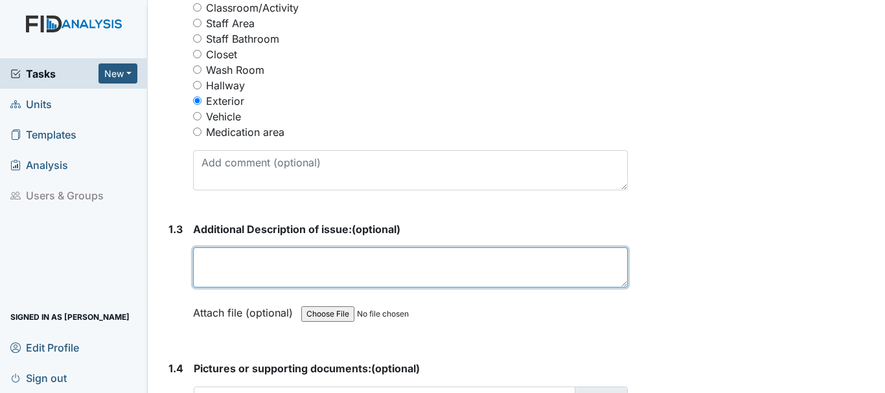
click at [280, 262] on textarea at bounding box center [410, 268] width 435 height 40
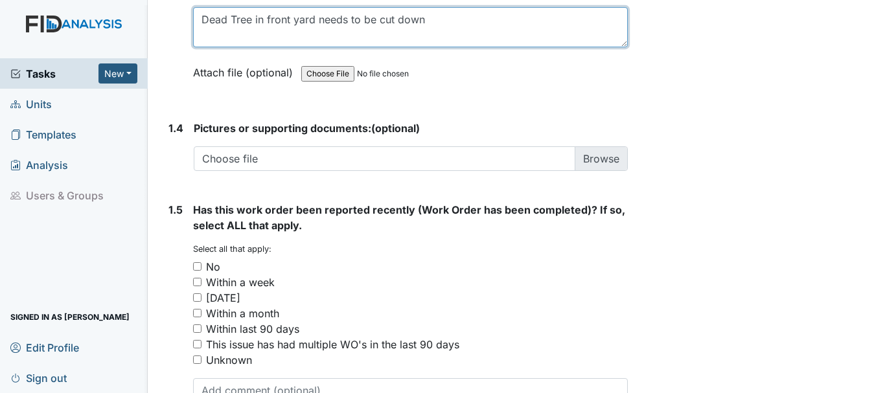
scroll to position [1028, 0]
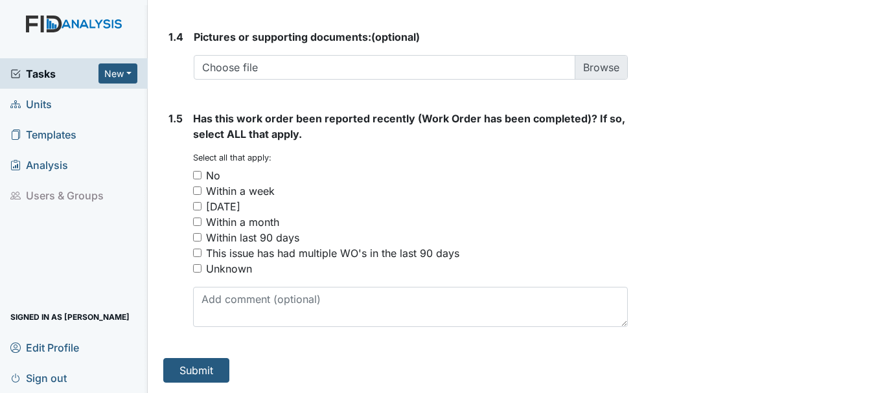
type textarea "Dead Tree in front yard needs to be cut down"
click at [200, 172] on input "No" at bounding box center [197, 175] width 8 height 8
checkbox input "true"
click at [194, 378] on button "Submit" at bounding box center [196, 370] width 66 height 25
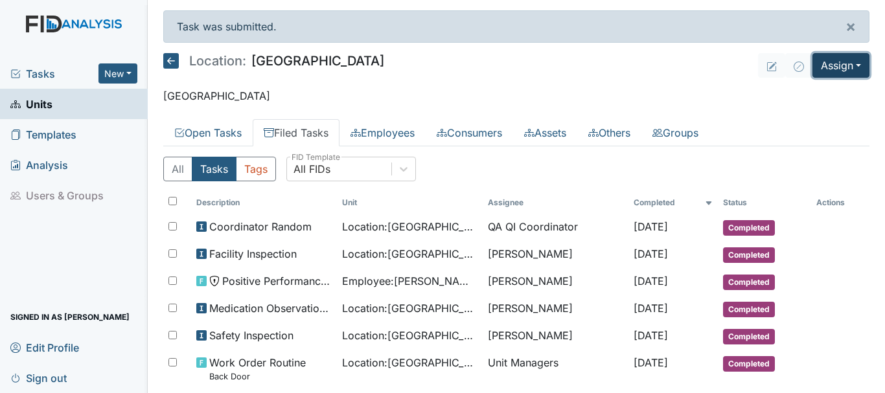
click at [830, 76] on button "Assign" at bounding box center [841, 65] width 57 height 25
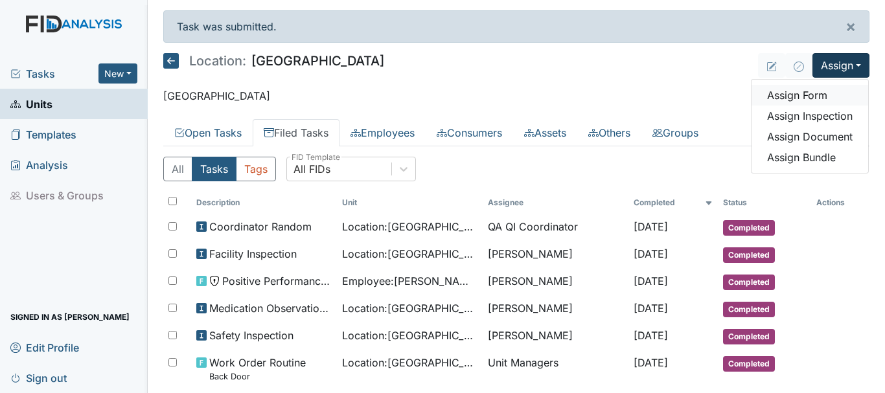
click at [784, 97] on link "Assign Form" at bounding box center [810, 95] width 117 height 21
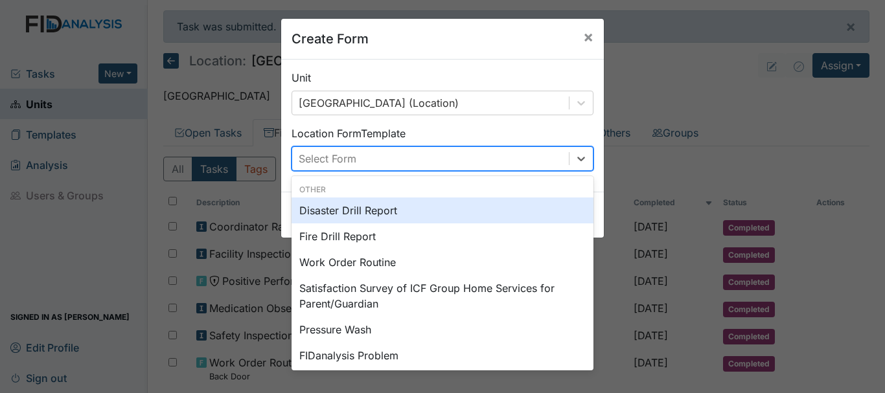
click at [364, 262] on div "Work Order Routine" at bounding box center [443, 262] width 302 height 26
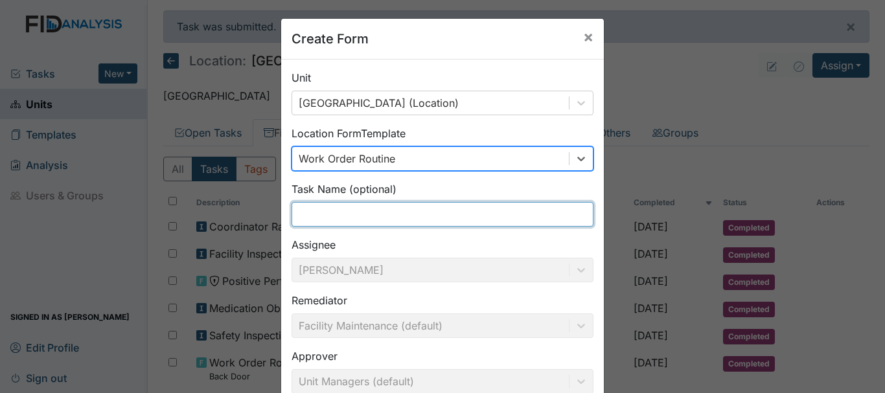
click at [353, 209] on input "text" at bounding box center [443, 214] width 302 height 25
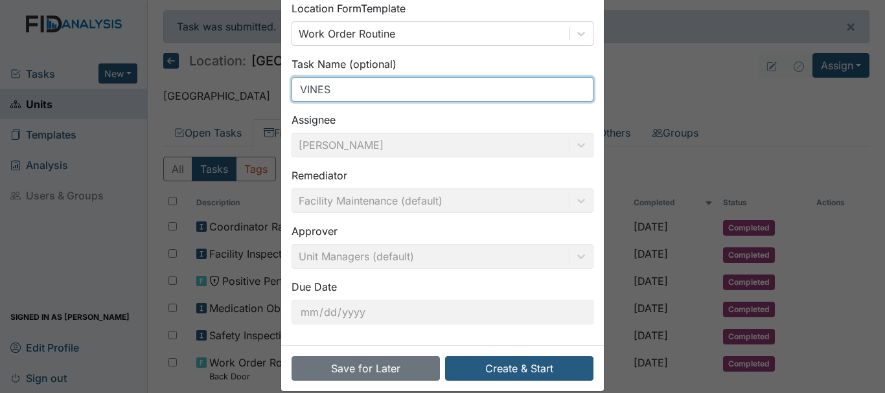
scroll to position [142, 0]
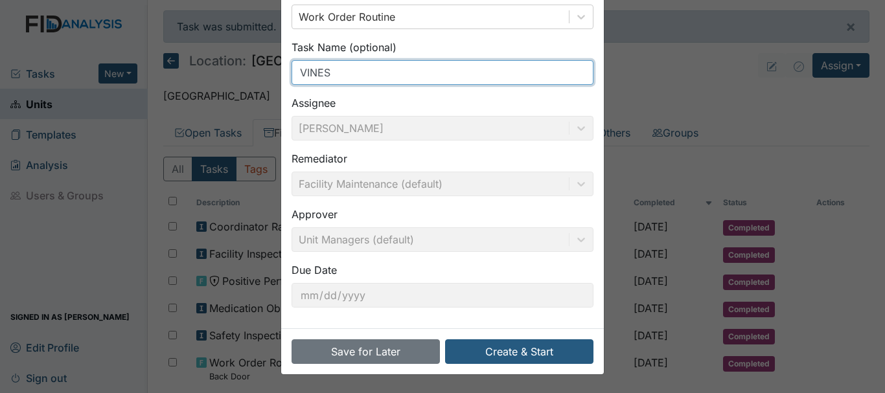
type input "VINES"
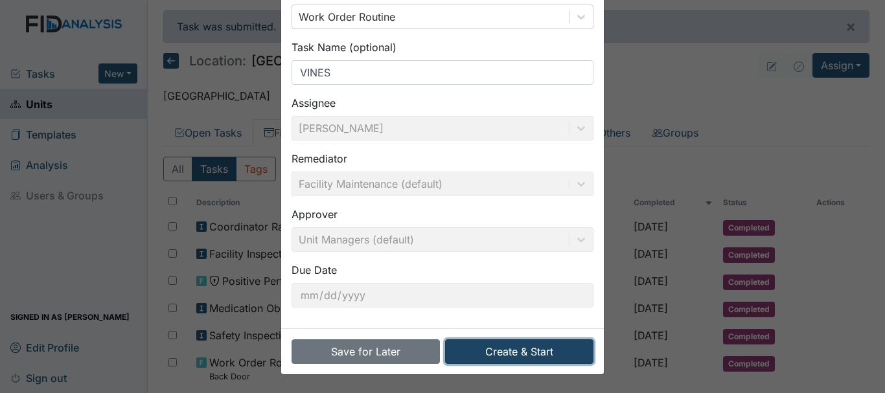
click at [512, 353] on button "Create & Start" at bounding box center [519, 352] width 148 height 25
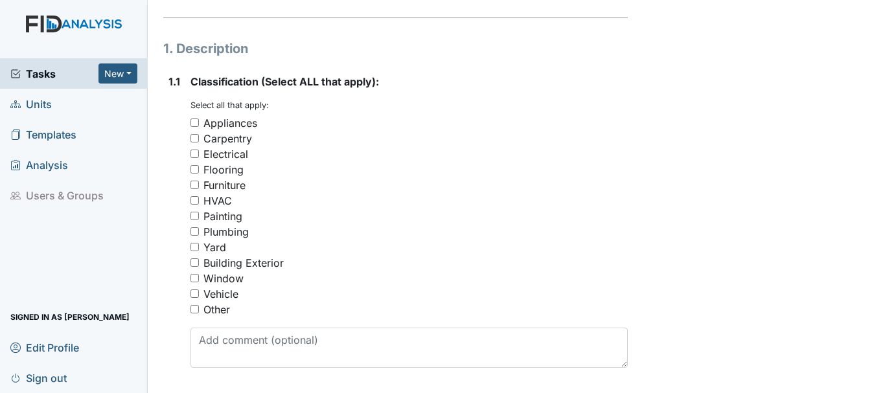
scroll to position [180, 0]
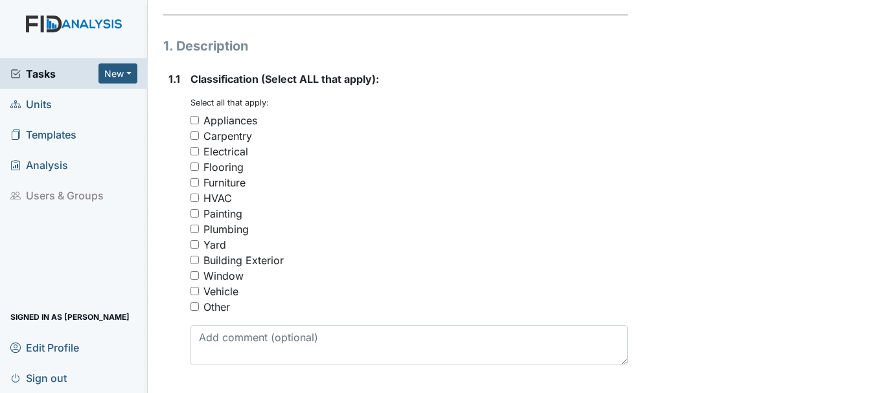
click at [196, 262] on input "Building Exterior" at bounding box center [194, 260] width 8 height 8
checkbox input "true"
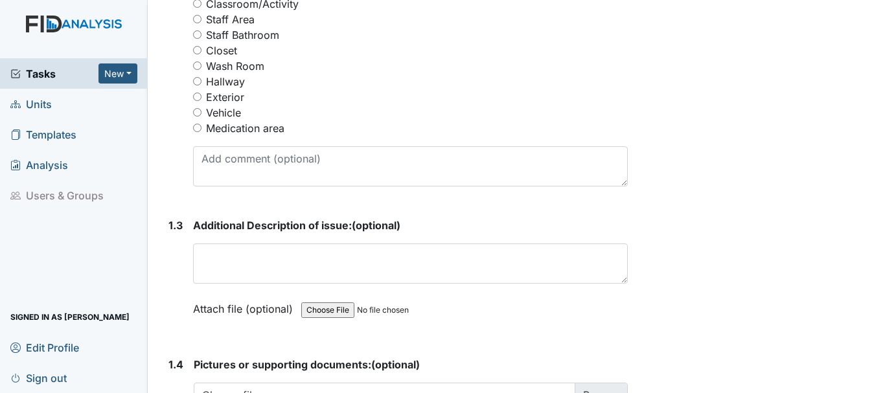
scroll to position [710, 0]
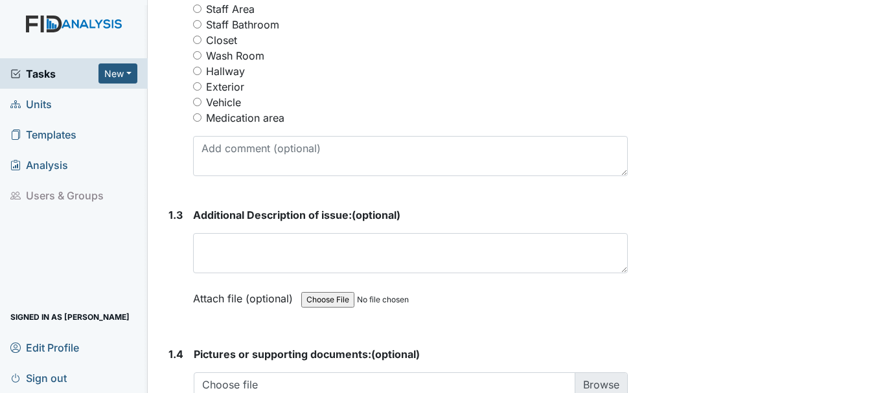
click at [198, 86] on input "Exterior" at bounding box center [197, 86] width 8 height 8
radio input "true"
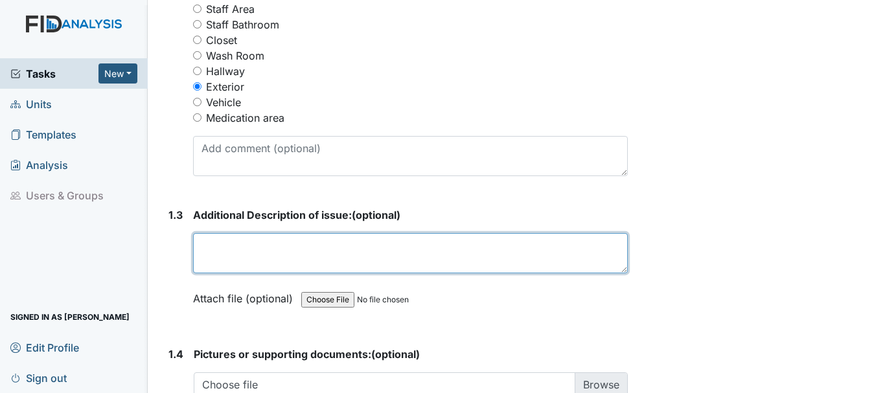
click at [273, 252] on textarea at bounding box center [410, 253] width 435 height 40
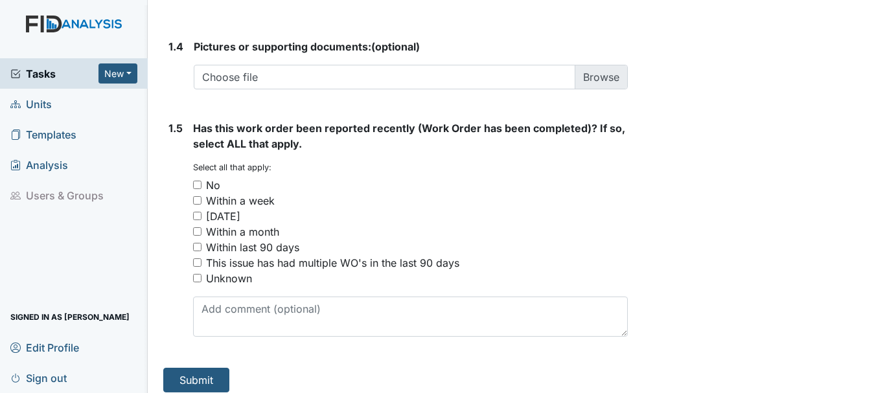
scroll to position [1028, 0]
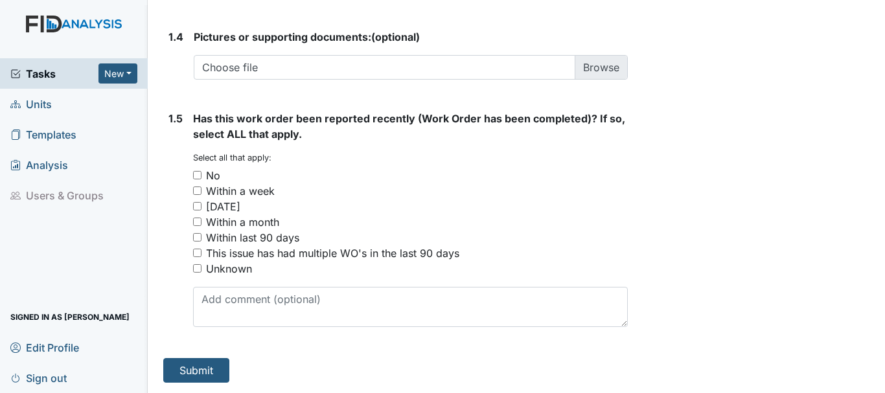
type textarea "Vines growing on the house needs remove"
click at [201, 175] on input "No" at bounding box center [197, 175] width 8 height 8
checkbox input "true"
click at [194, 372] on button "Submit" at bounding box center [196, 370] width 66 height 25
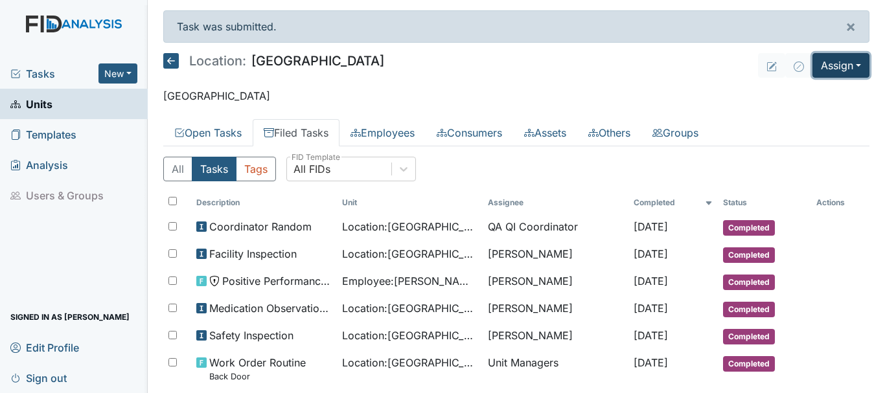
click at [848, 64] on button "Assign" at bounding box center [841, 65] width 57 height 25
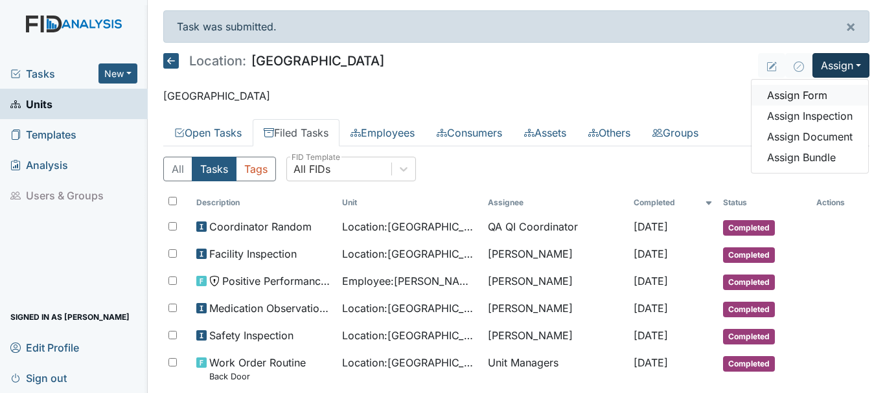
click at [817, 98] on link "Assign Form" at bounding box center [810, 95] width 117 height 21
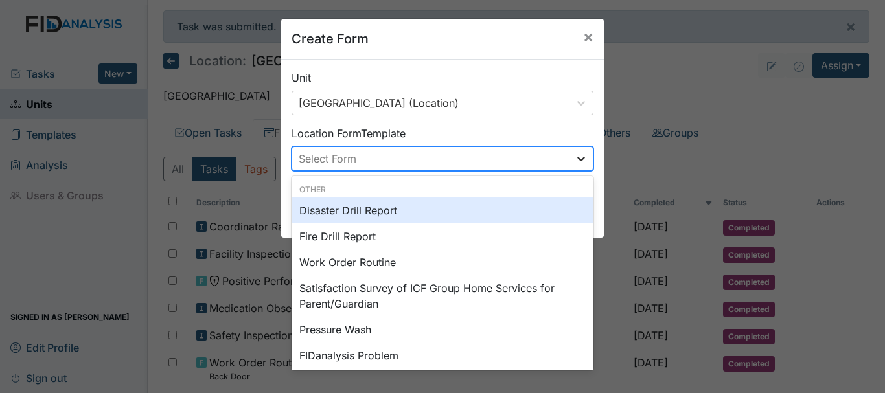
click at [575, 163] on icon at bounding box center [581, 158] width 13 height 13
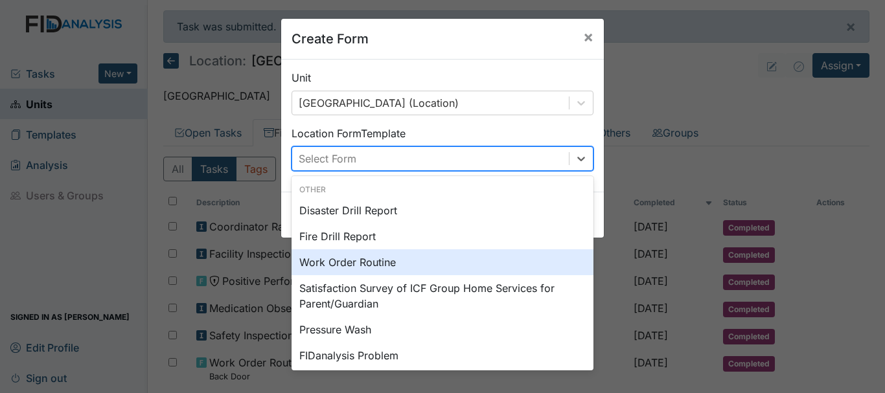
click at [484, 264] on div "Work Order Routine" at bounding box center [443, 262] width 302 height 26
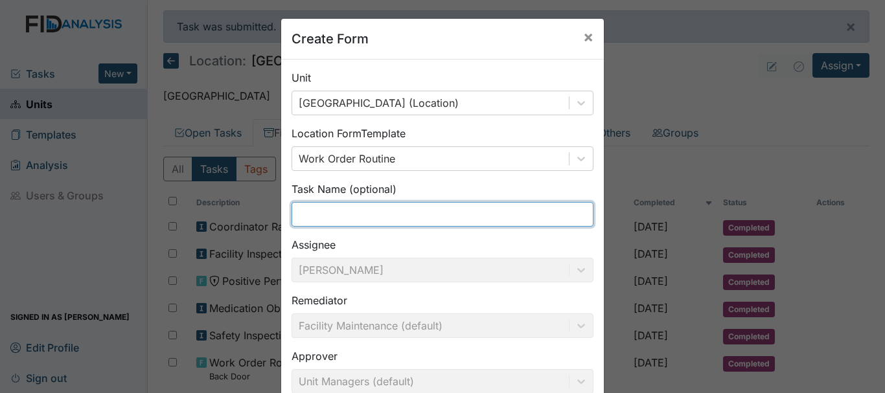
click at [389, 224] on input "text" at bounding box center [443, 214] width 302 height 25
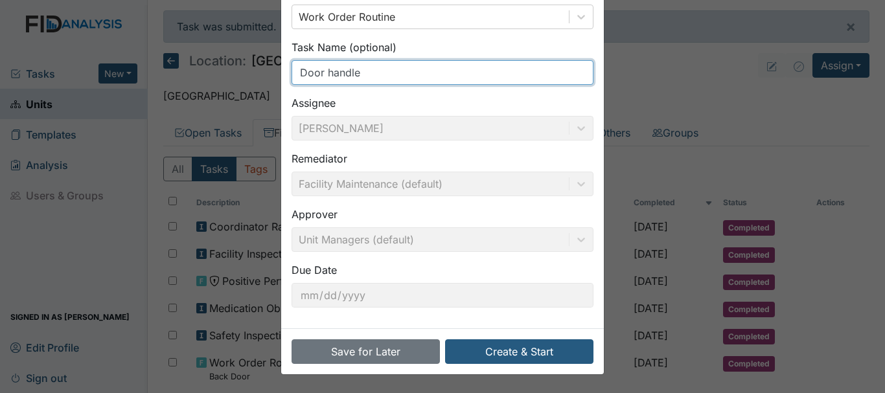
type input "Door handle"
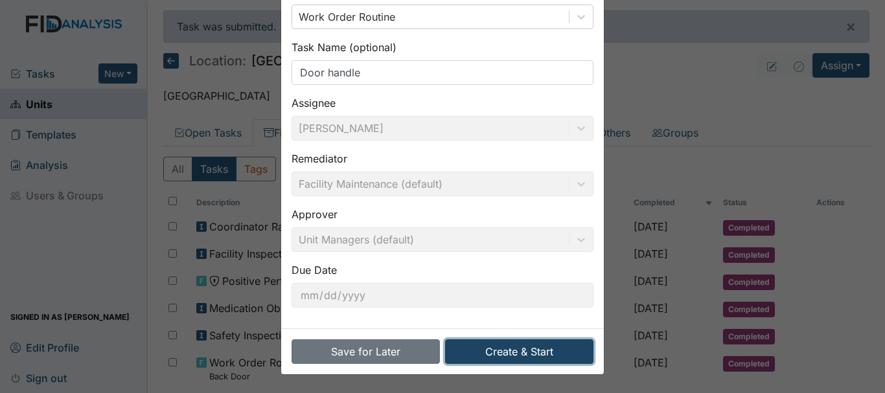
click at [526, 360] on button "Create & Start" at bounding box center [519, 352] width 148 height 25
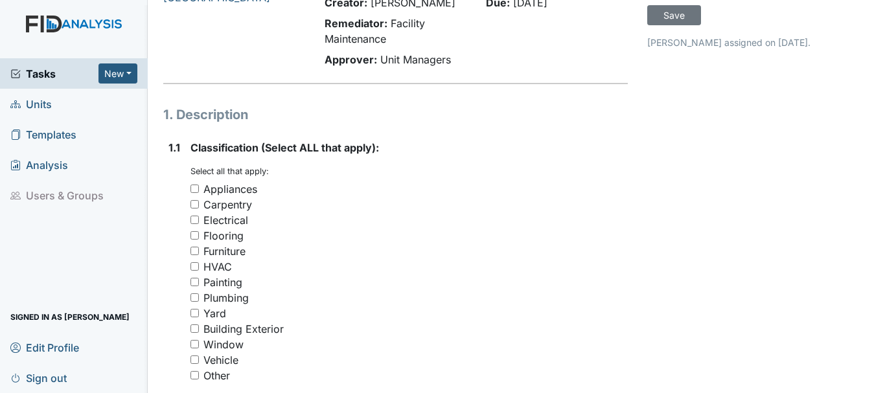
scroll to position [119, 0]
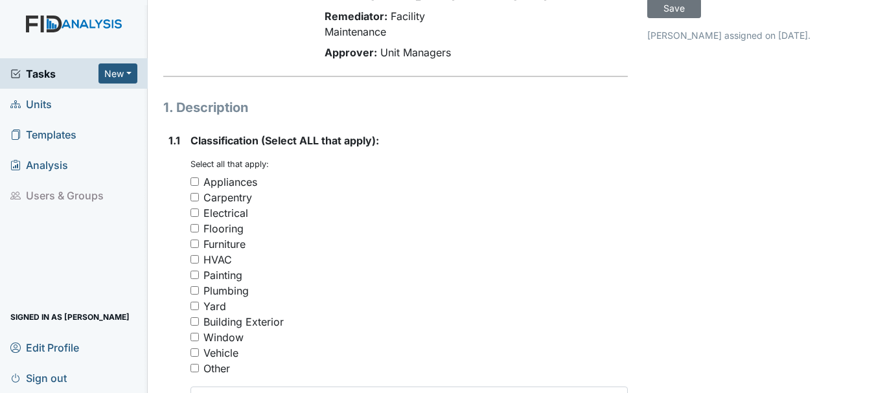
click at [192, 194] on input "Carpentry" at bounding box center [194, 197] width 8 height 8
checkbox input "true"
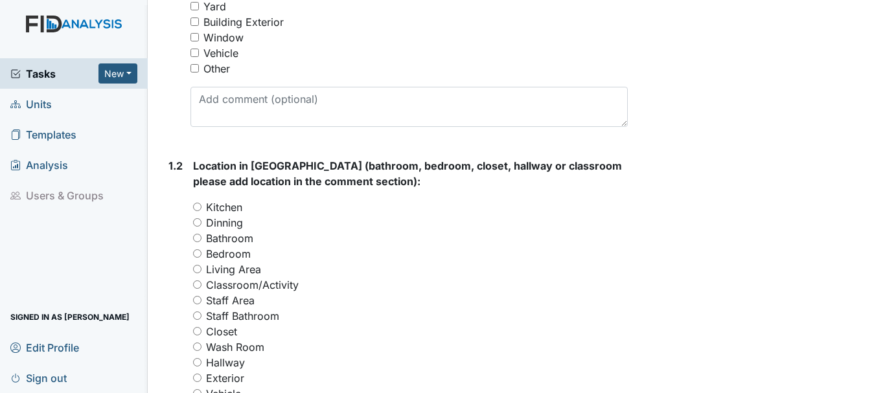
scroll to position [425, 0]
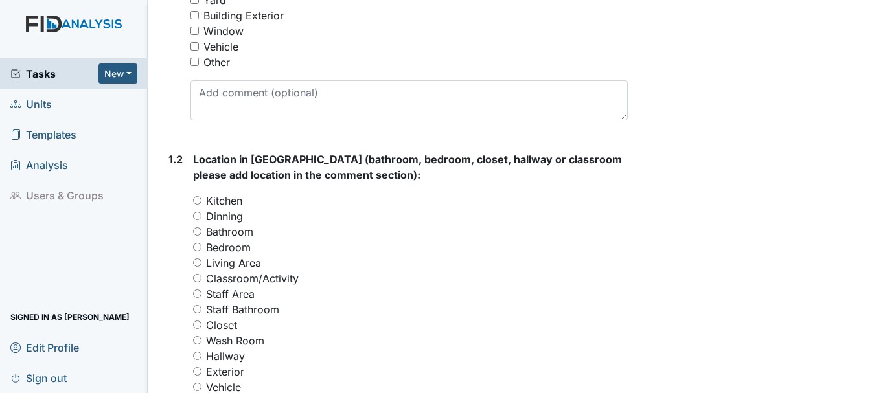
click at [198, 278] on input "Classroom/Activity" at bounding box center [197, 278] width 8 height 8
radio input "true"
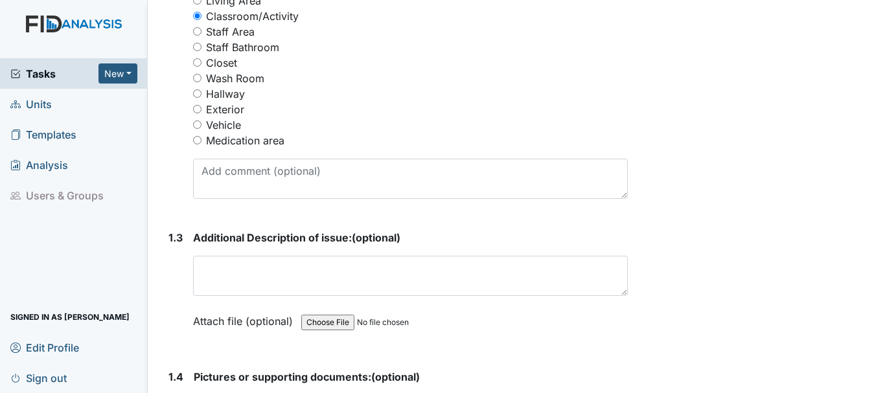
scroll to position [696, 0]
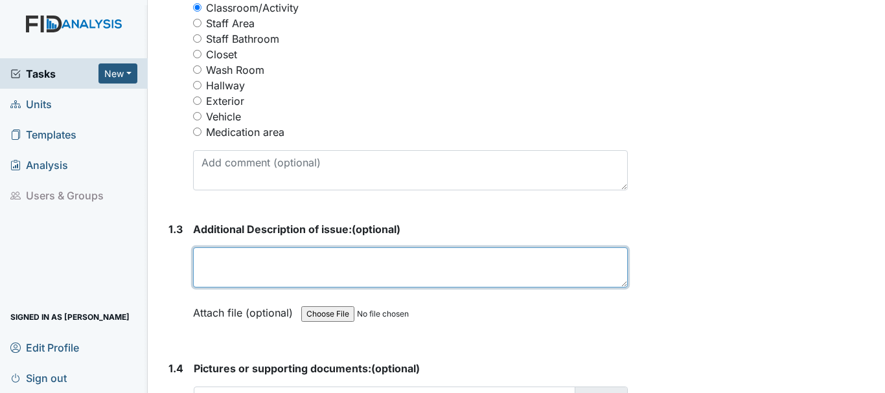
click at [238, 264] on textarea at bounding box center [410, 268] width 435 height 40
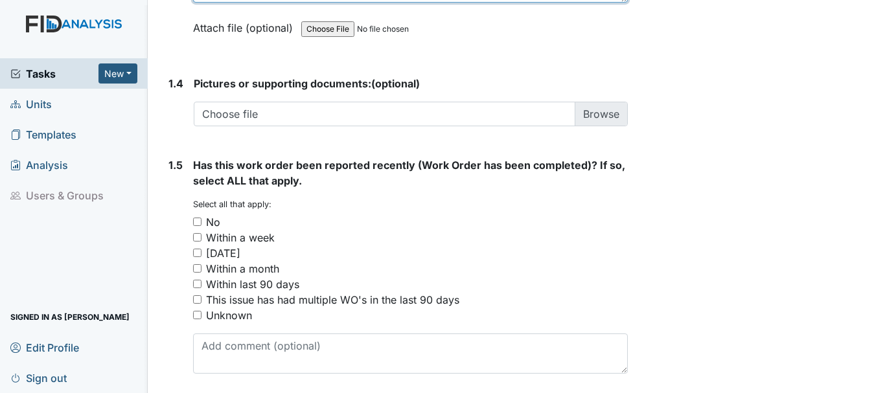
scroll to position [984, 0]
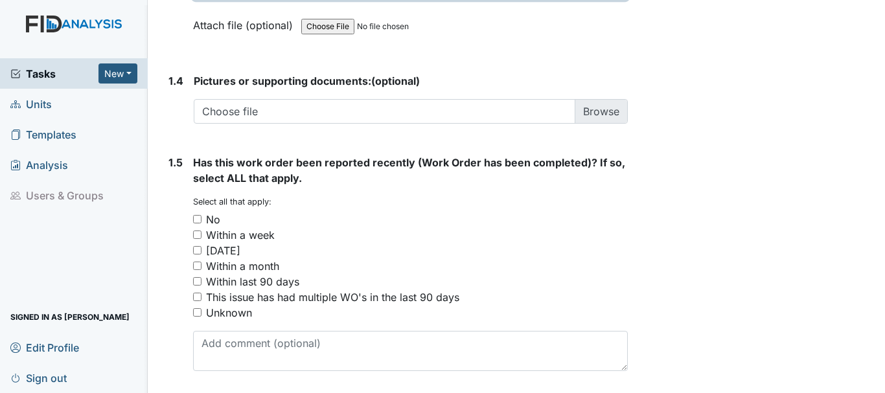
type textarea "Door handle loose going to the activity room"
click at [197, 217] on input "No" at bounding box center [197, 219] width 8 height 8
checkbox input "true"
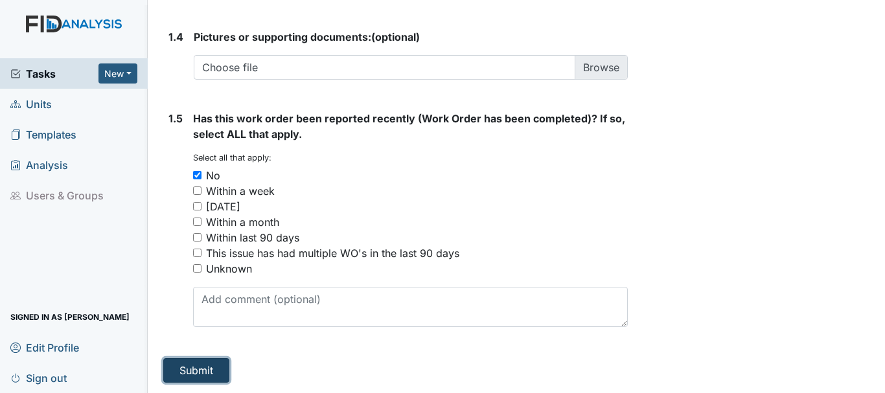
click at [205, 372] on button "Submit" at bounding box center [196, 370] width 66 height 25
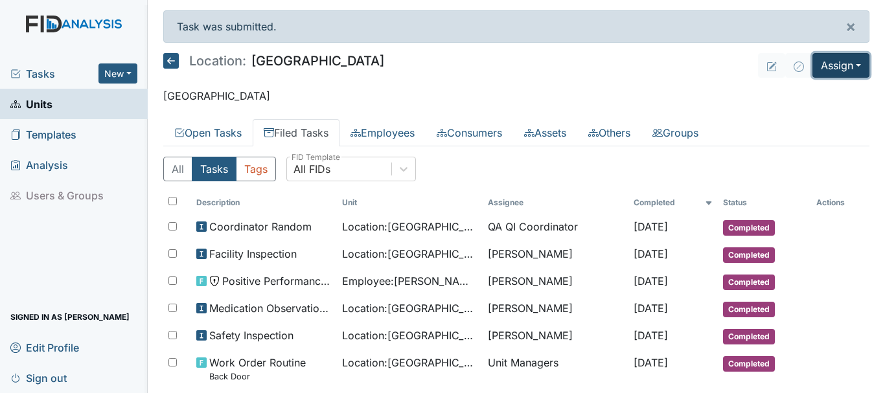
click at [844, 63] on button "Assign" at bounding box center [841, 65] width 57 height 25
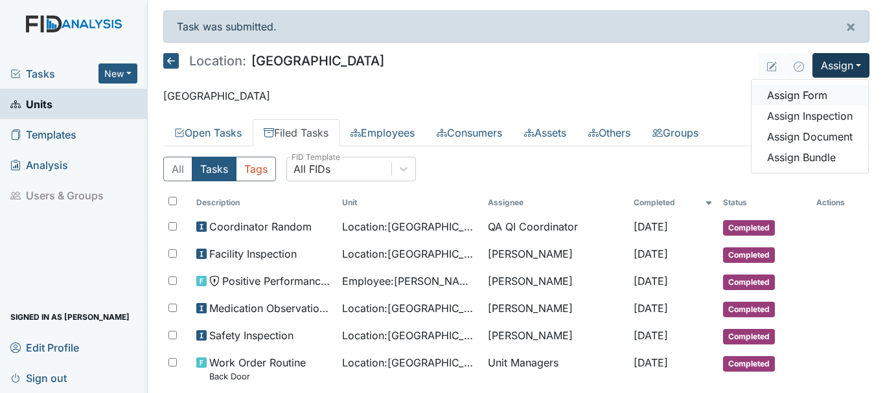
click at [822, 98] on link "Assign Form" at bounding box center [810, 95] width 117 height 21
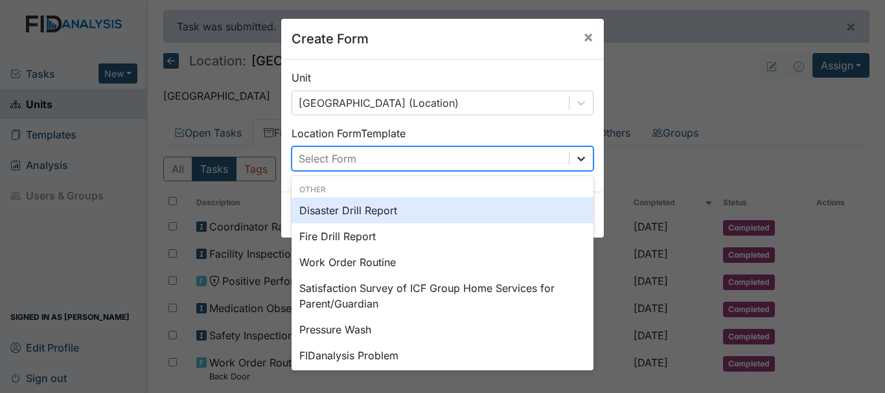
click at [578, 159] on icon at bounding box center [581, 159] width 8 height 5
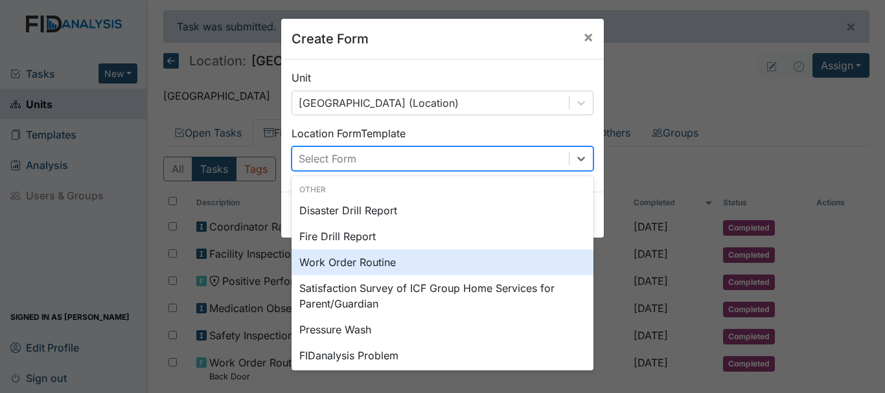
click at [469, 254] on div "Work Order Routine" at bounding box center [443, 262] width 302 height 26
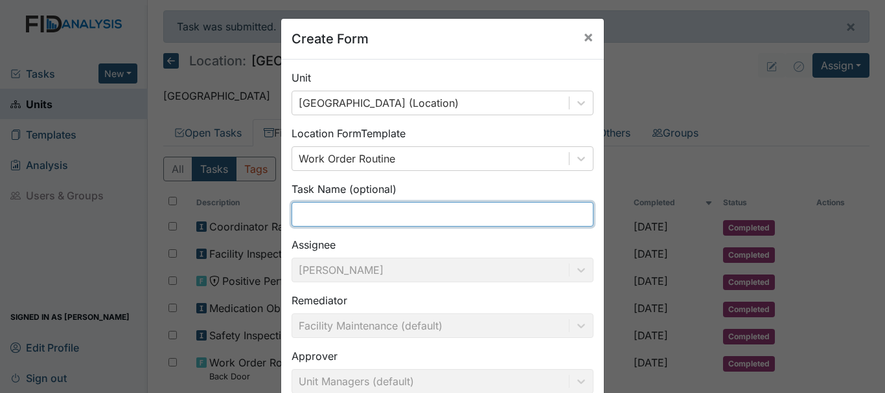
click at [361, 211] on input "text" at bounding box center [443, 214] width 302 height 25
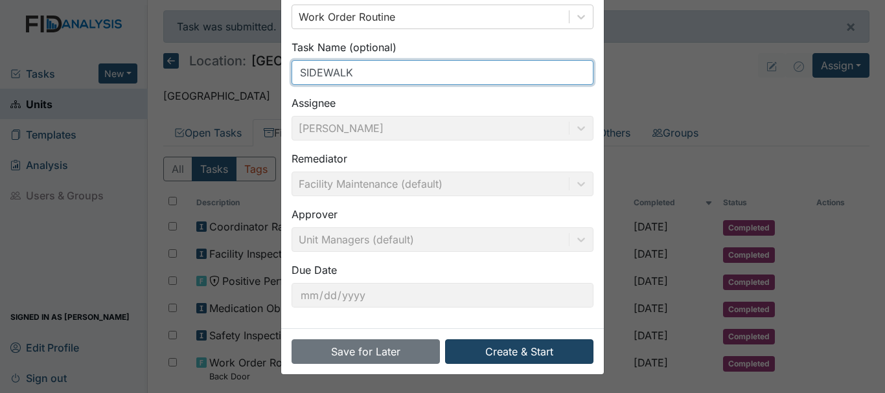
type input "SIDEWALK"
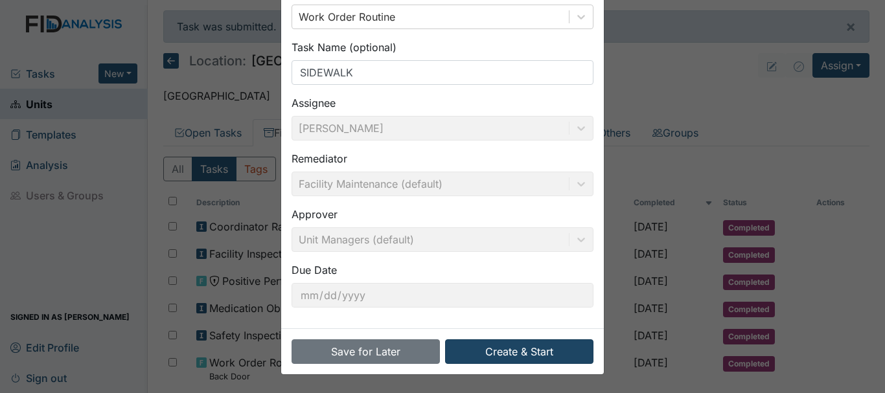
click at [532, 352] on button "Create & Start" at bounding box center [519, 352] width 148 height 25
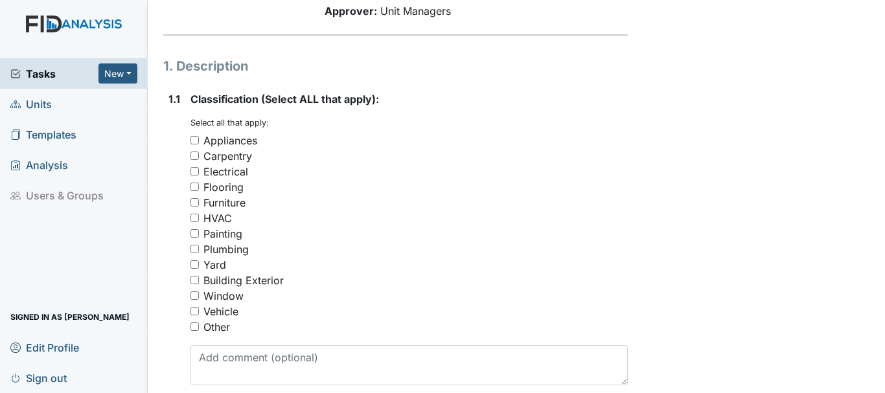
scroll to position [162, 0]
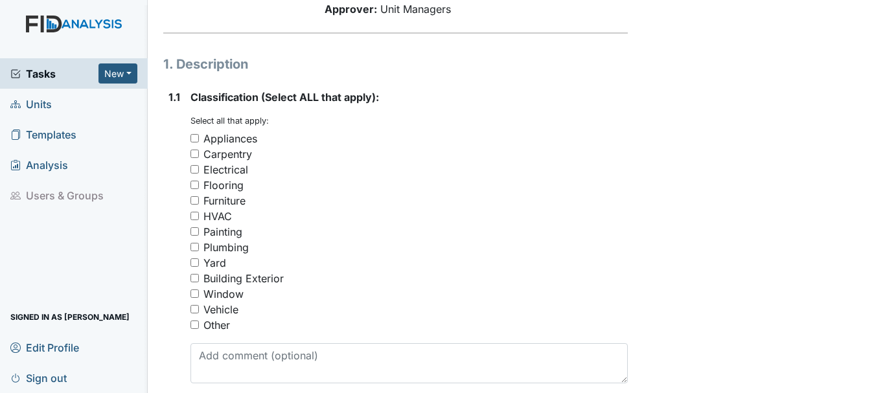
click at [194, 262] on input "Yard" at bounding box center [194, 263] width 8 height 8
checkbox input "true"
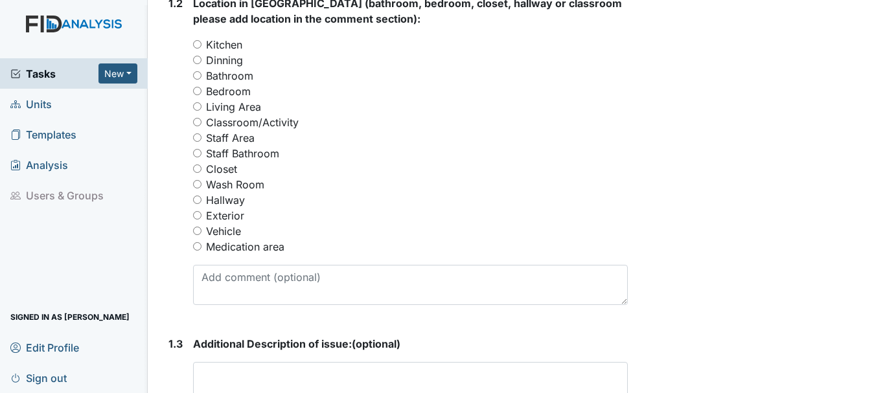
scroll to position [580, 0]
click at [198, 216] on input "Exterior" at bounding box center [197, 217] width 8 height 8
radio input "true"
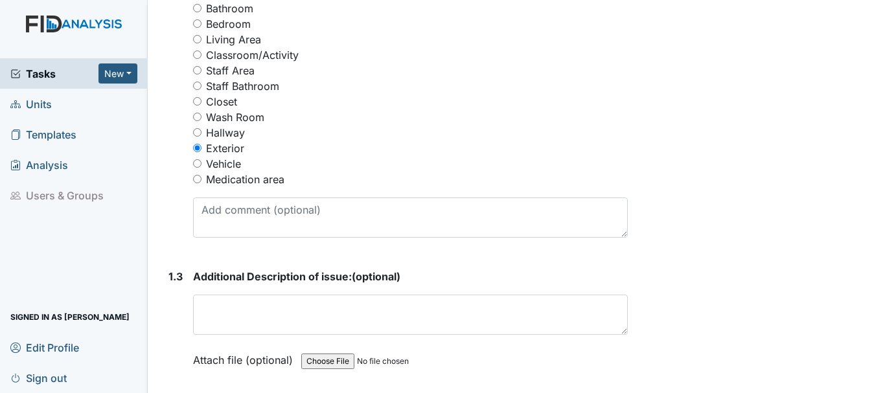
scroll to position [667, 0]
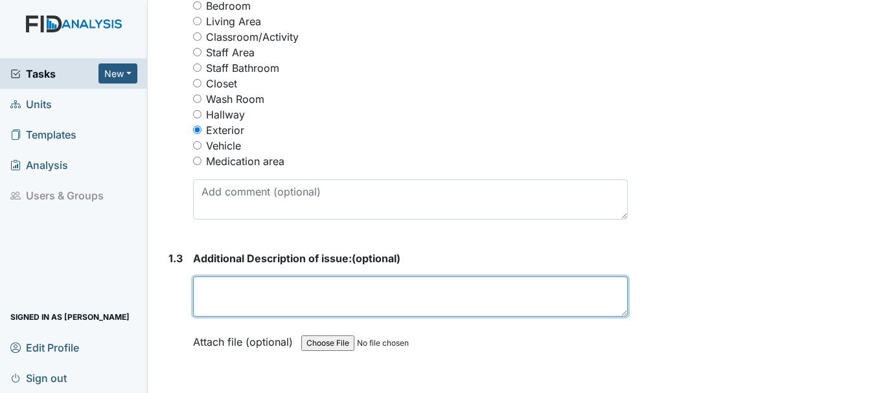
click at [256, 310] on textarea at bounding box center [410, 297] width 435 height 40
type textarea "D"
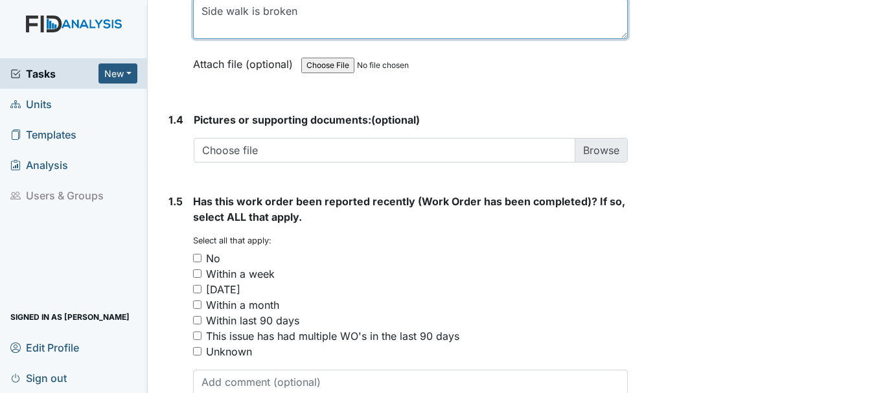
scroll to position [1028, 0]
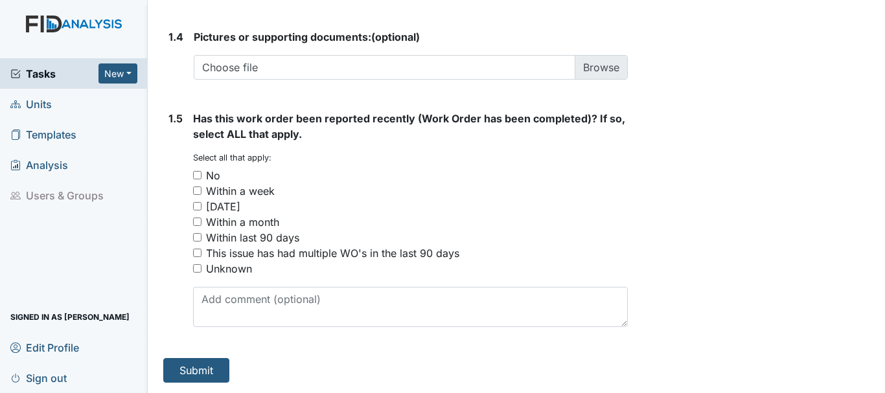
type textarea "Side walk is broken"
click at [197, 174] on input "No" at bounding box center [197, 175] width 8 height 8
checkbox input "true"
click at [208, 374] on button "Submit" at bounding box center [196, 370] width 66 height 25
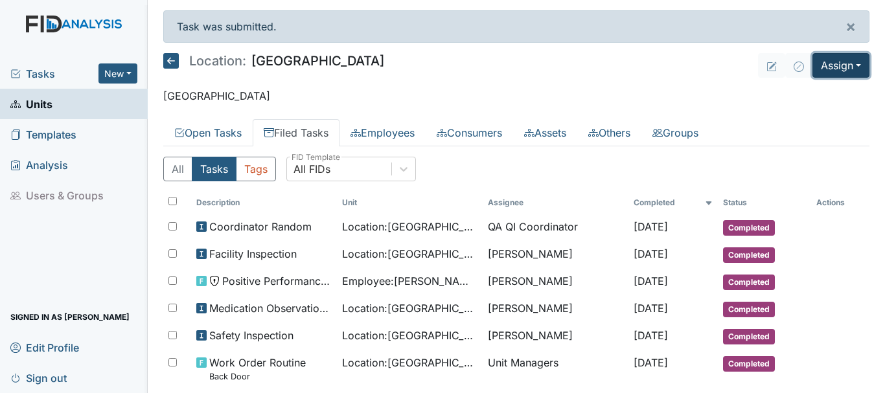
click at [844, 62] on button "Assign" at bounding box center [841, 65] width 57 height 25
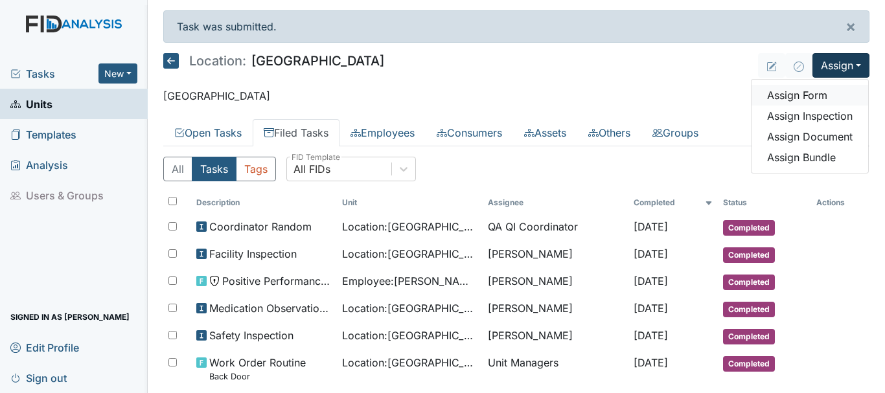
click at [814, 96] on link "Assign Form" at bounding box center [810, 95] width 117 height 21
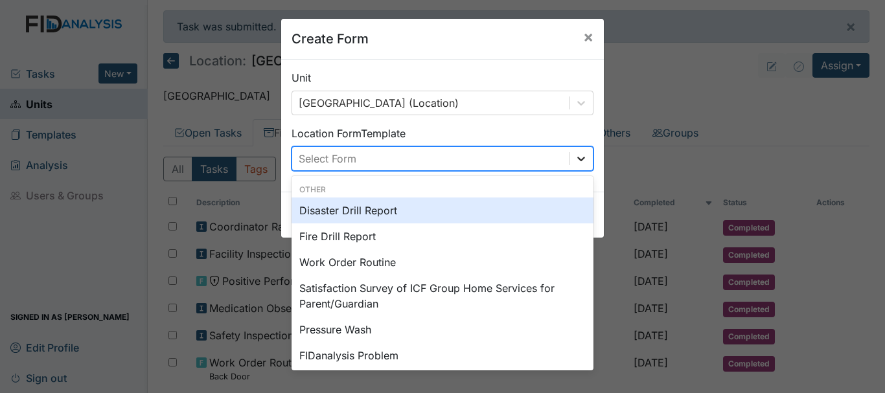
click at [577, 158] on icon at bounding box center [581, 158] width 13 height 13
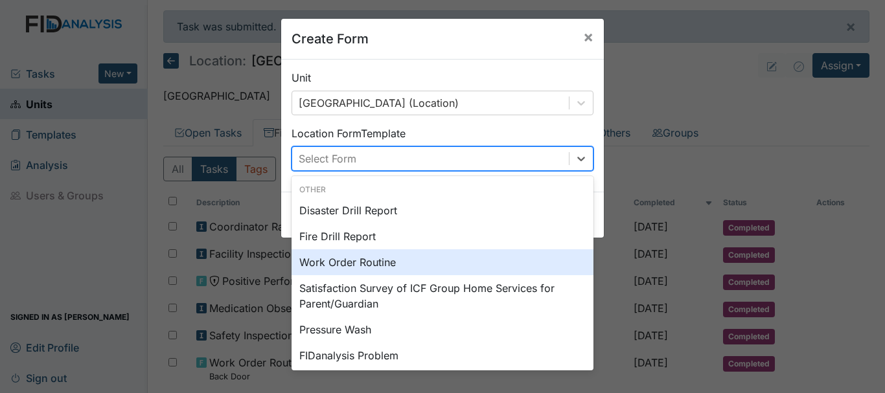
click at [453, 256] on div "Work Order Routine" at bounding box center [443, 262] width 302 height 26
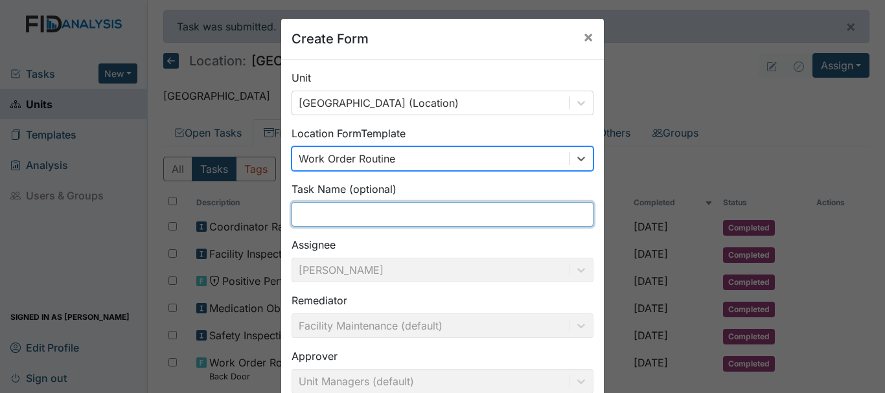
click at [350, 218] on input "text" at bounding box center [443, 214] width 302 height 25
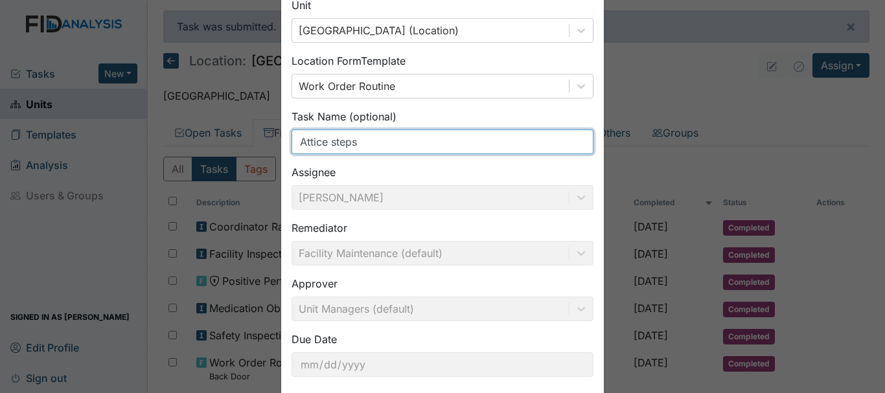
scroll to position [73, 0]
click at [325, 139] on input "Attice steps" at bounding box center [443, 141] width 302 height 25
click at [321, 141] on input "Attice steps" at bounding box center [443, 141] width 302 height 25
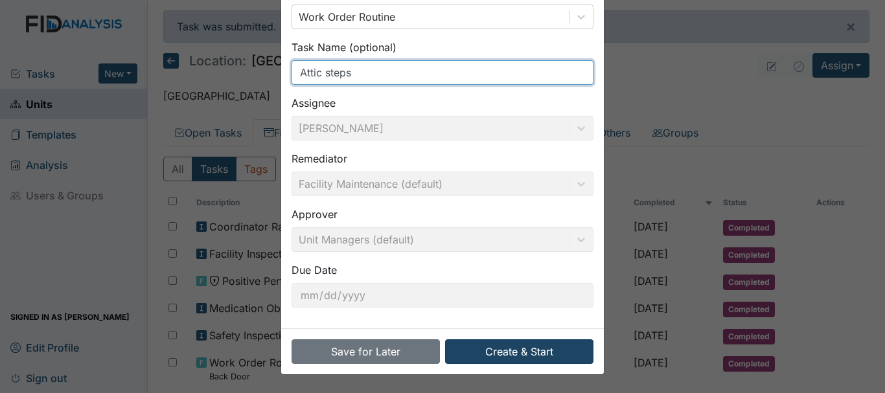
type input "Attic steps"
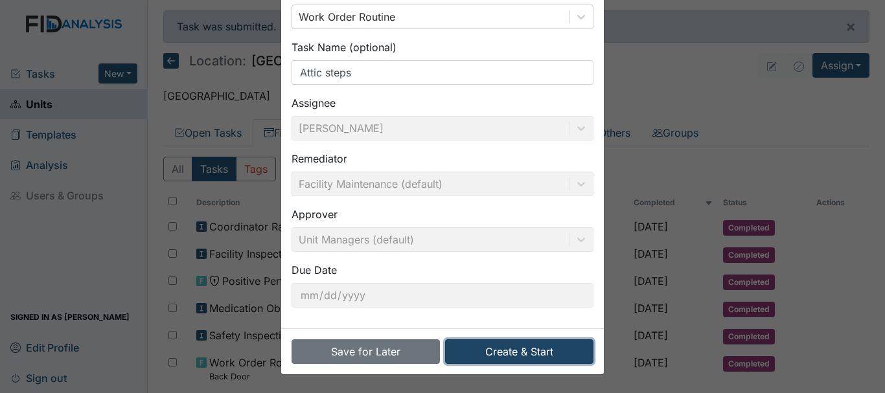
click at [516, 361] on button "Create & Start" at bounding box center [519, 352] width 148 height 25
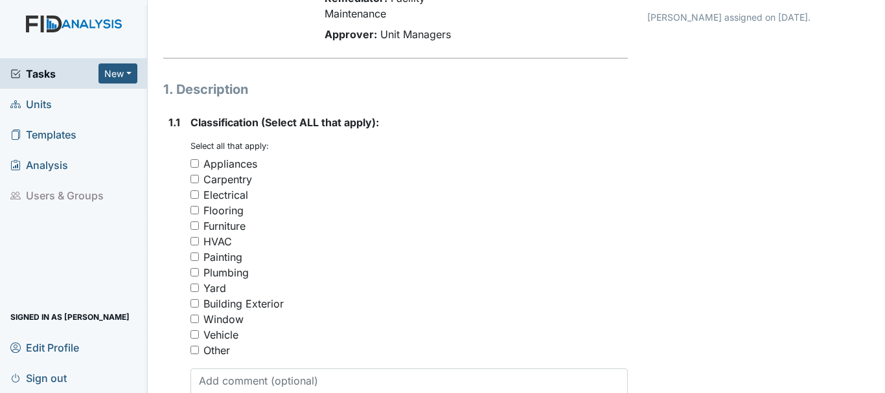
scroll to position [140, 0]
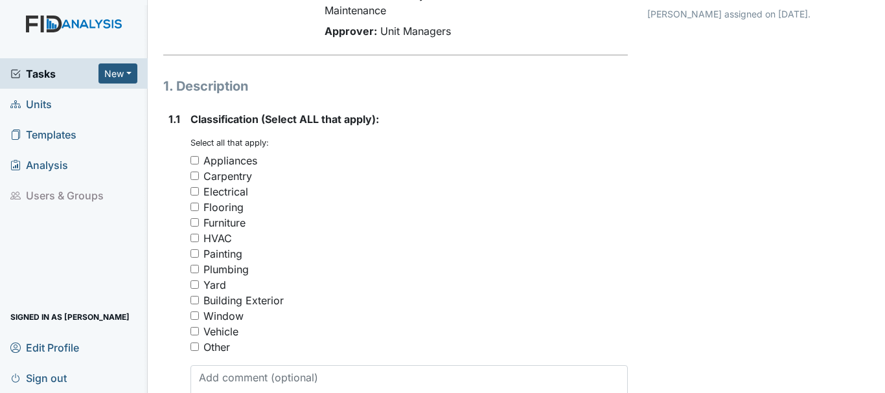
click at [194, 176] on input "Carpentry" at bounding box center [194, 176] width 8 height 8
checkbox input "true"
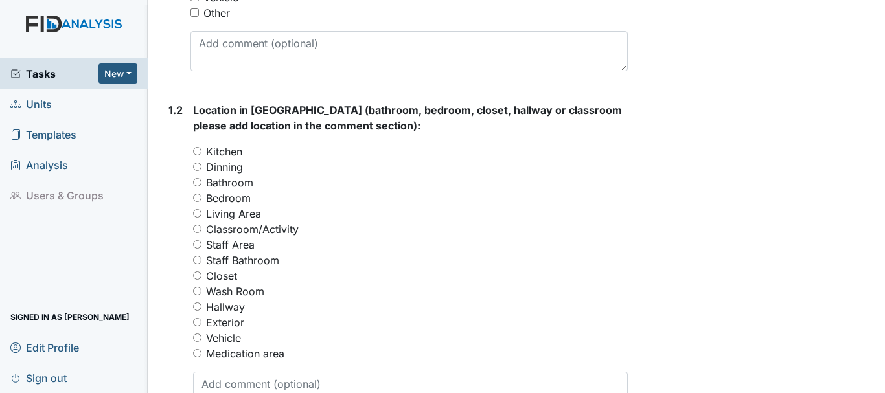
scroll to position [475, 0]
click at [195, 213] on input "Living Area" at bounding box center [197, 213] width 8 height 8
radio input "true"
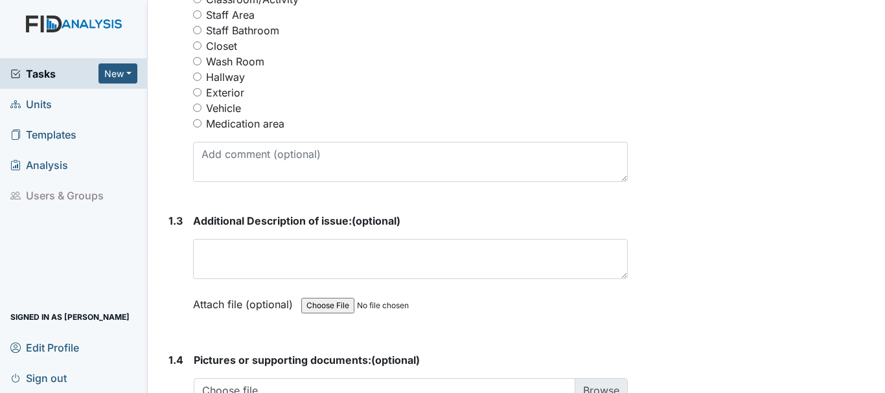
scroll to position [709, 0]
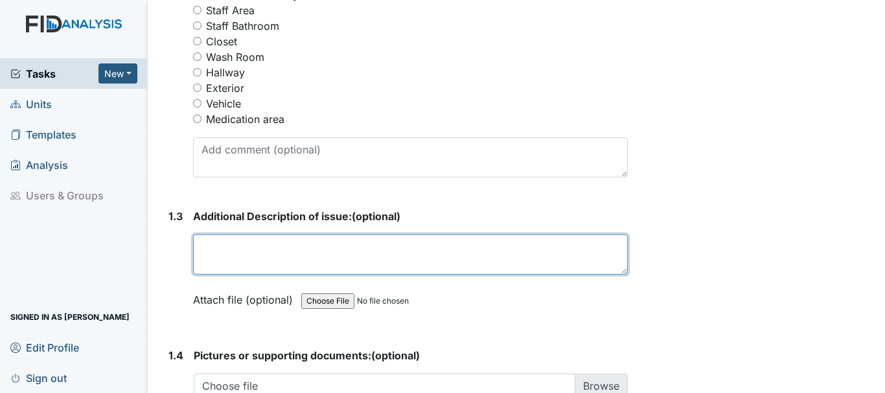
click at [248, 251] on textarea at bounding box center [410, 255] width 435 height 40
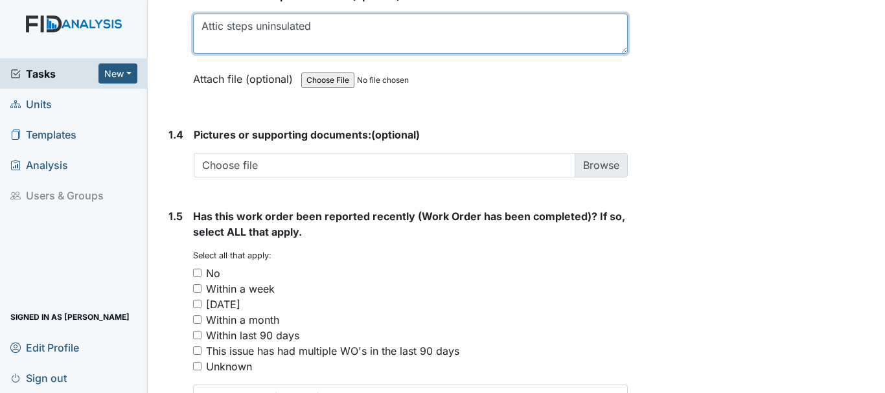
scroll to position [1028, 0]
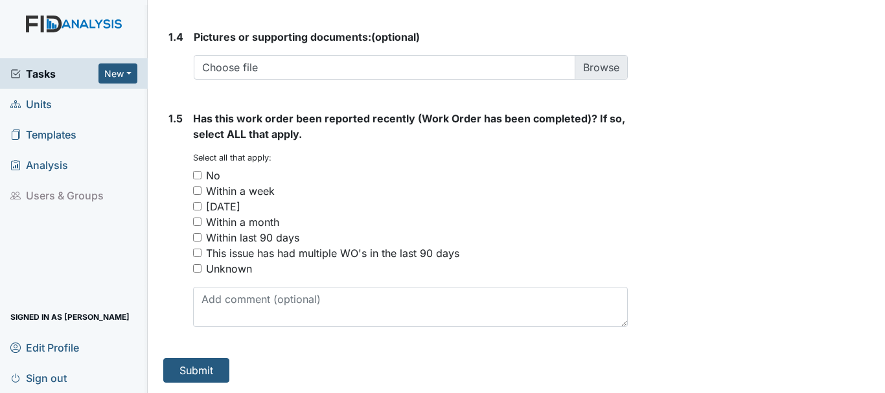
type textarea "Attic steps uninsulated"
click at [197, 174] on input "No" at bounding box center [197, 175] width 8 height 8
checkbox input "true"
click at [204, 373] on button "Submit" at bounding box center [196, 370] width 66 height 25
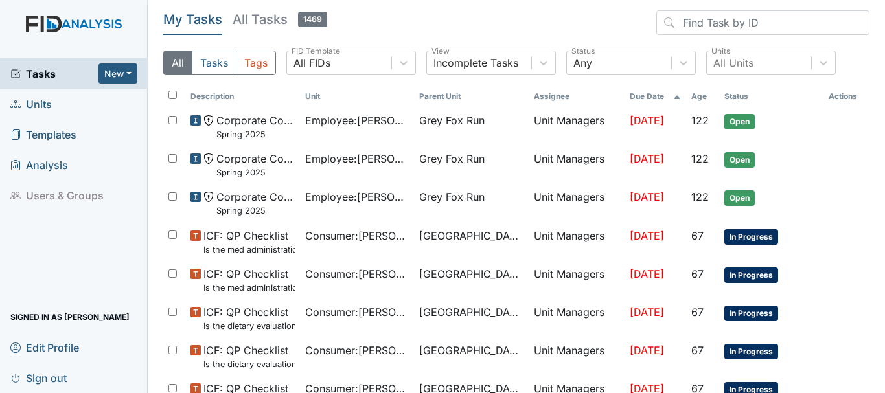
click at [69, 110] on link "Units" at bounding box center [74, 104] width 148 height 30
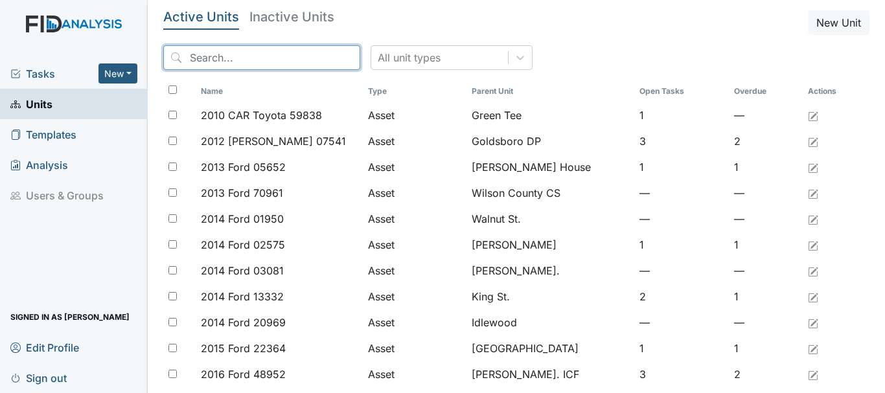
click at [222, 60] on input "search" at bounding box center [261, 57] width 197 height 25
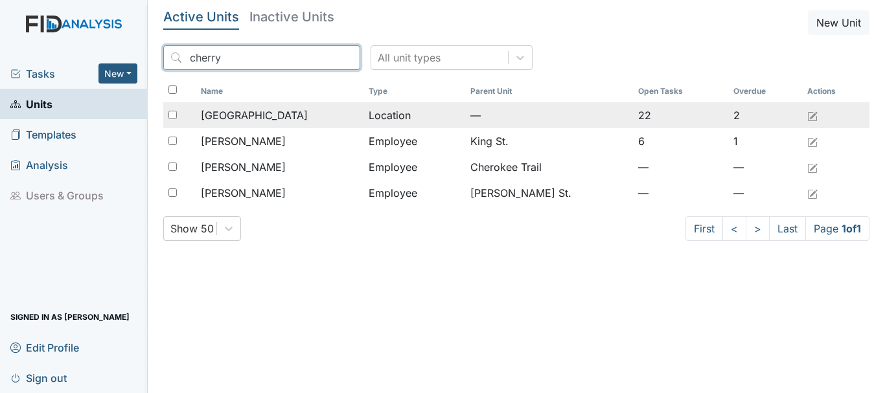
type input "cherry"
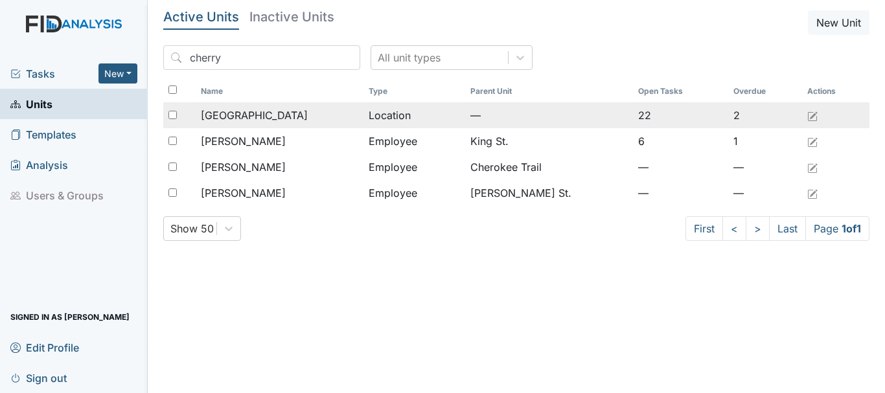
click at [264, 123] on td "[GEOGRAPHIC_DATA]" at bounding box center [280, 115] width 168 height 26
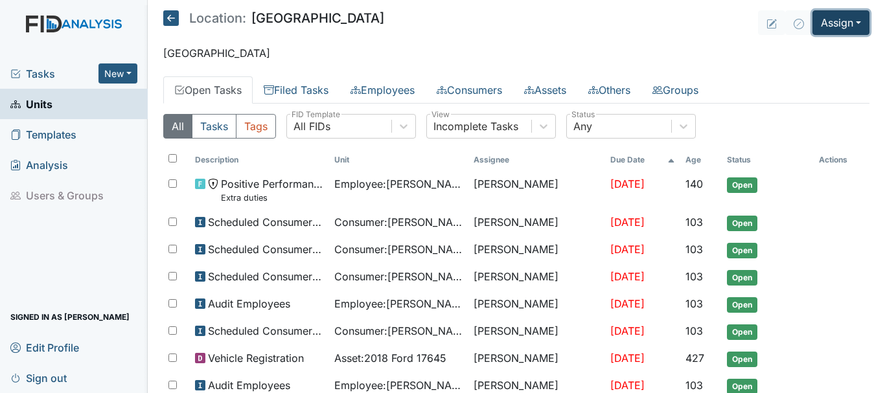
click at [840, 19] on button "Assign" at bounding box center [841, 22] width 57 height 25
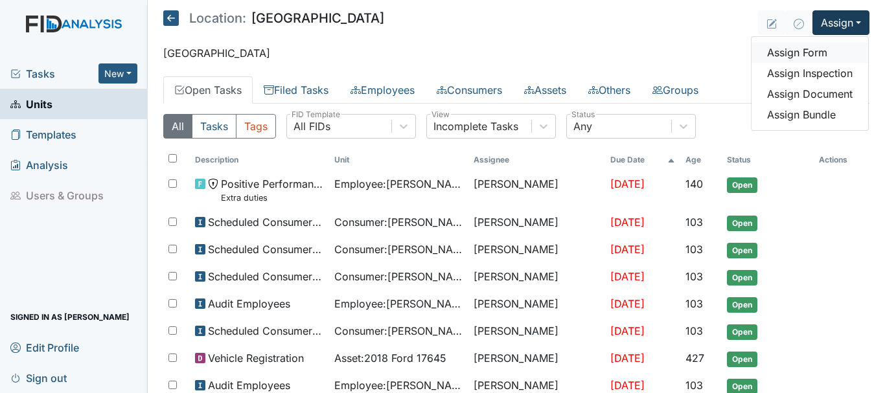
click at [811, 52] on link "Assign Form" at bounding box center [810, 52] width 117 height 21
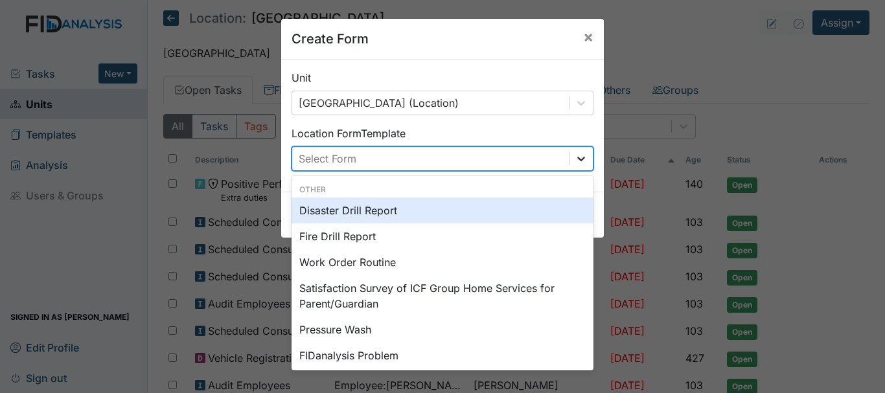
click at [578, 160] on icon at bounding box center [581, 159] width 8 height 5
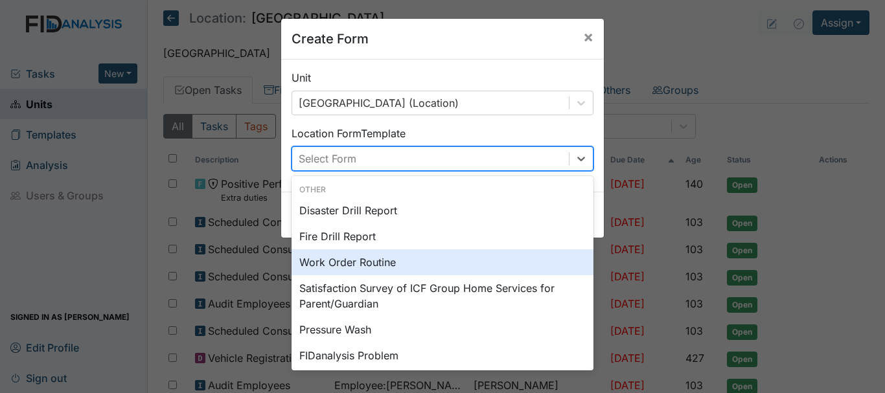
click at [450, 264] on div "Work Order Routine" at bounding box center [443, 262] width 302 height 26
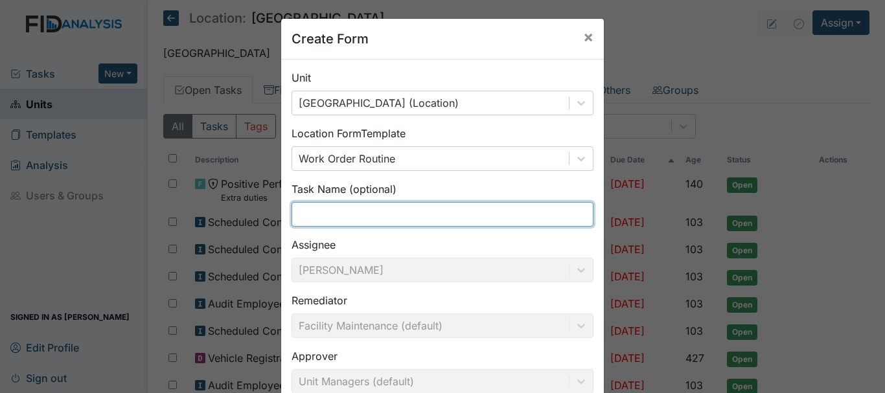
click at [332, 224] on input "text" at bounding box center [443, 214] width 302 height 25
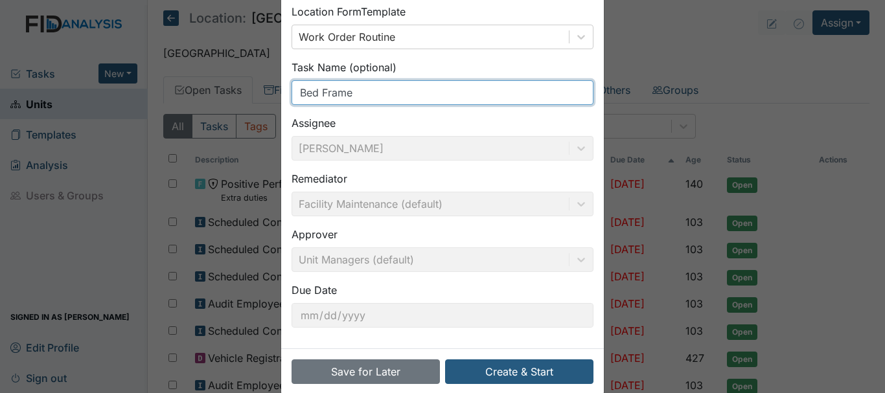
scroll to position [142, 0]
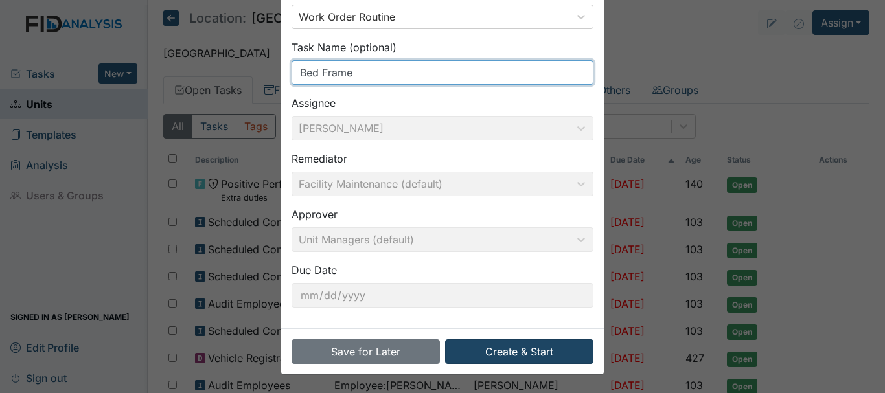
type input "Bed Frame"
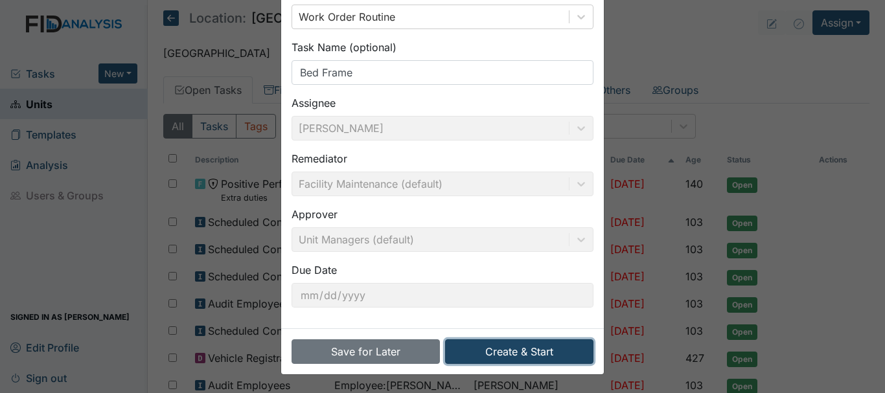
click at [512, 353] on button "Create & Start" at bounding box center [519, 352] width 148 height 25
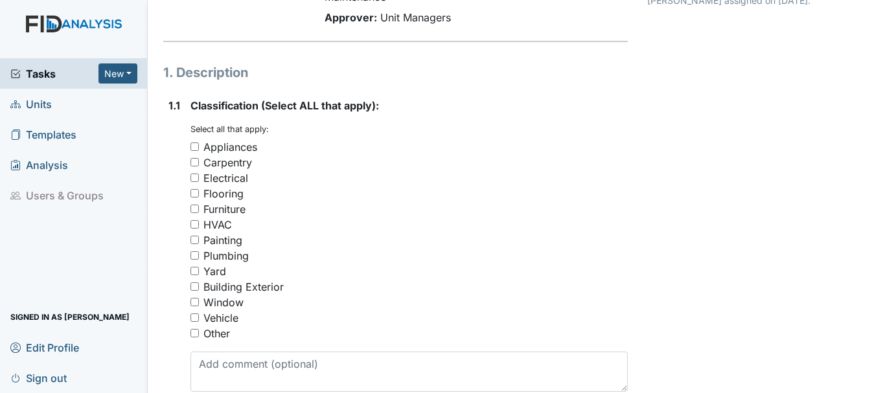
scroll to position [165, 0]
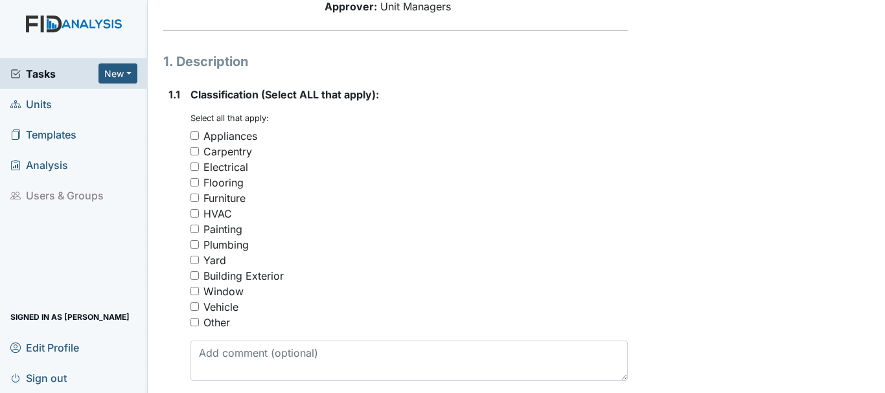
click at [198, 152] on input "Carpentry" at bounding box center [194, 151] width 8 height 8
checkbox input "true"
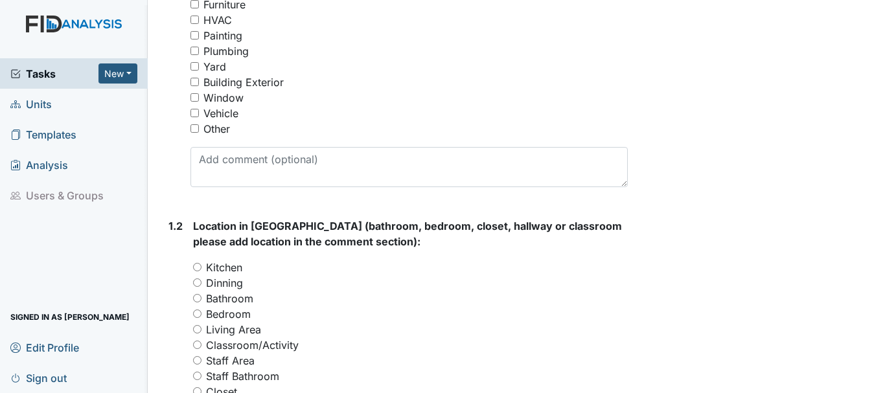
scroll to position [373, 0]
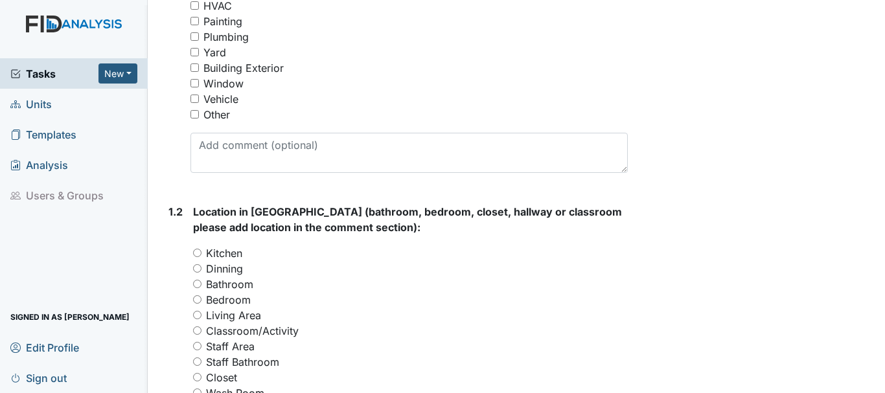
click at [198, 299] on input "Bedroom" at bounding box center [197, 299] width 8 height 8
radio input "true"
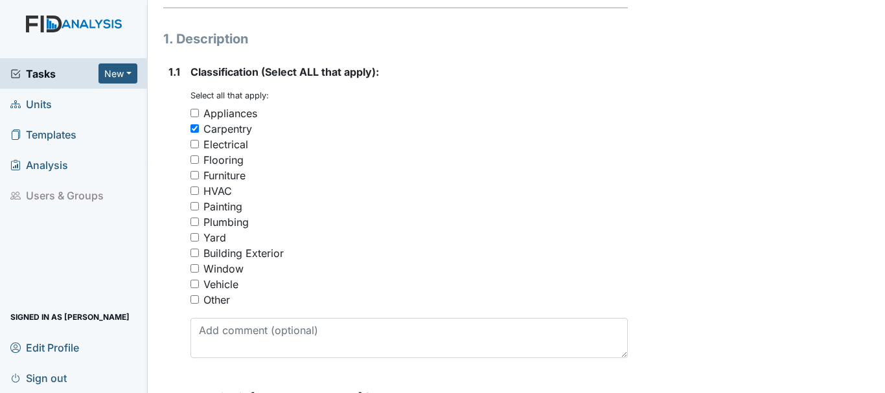
scroll to position [185, 0]
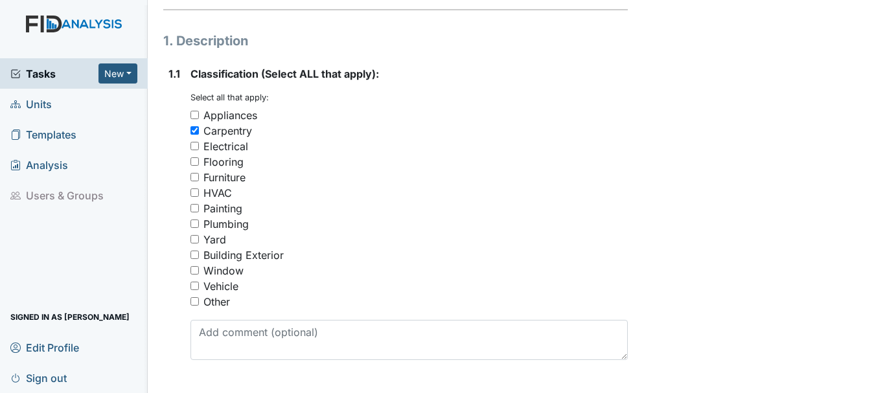
click at [197, 174] on input "Furniture" at bounding box center [194, 177] width 8 height 8
checkbox input "true"
click at [196, 129] on input "Carpentry" at bounding box center [194, 130] width 8 height 8
checkbox input "false"
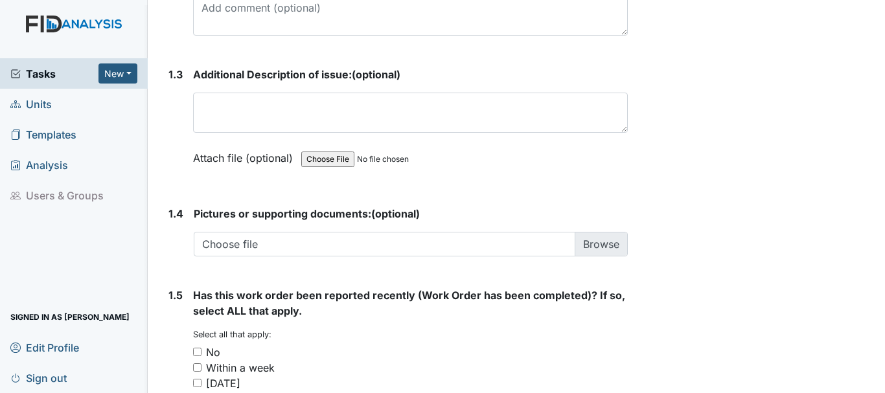
scroll to position [862, 0]
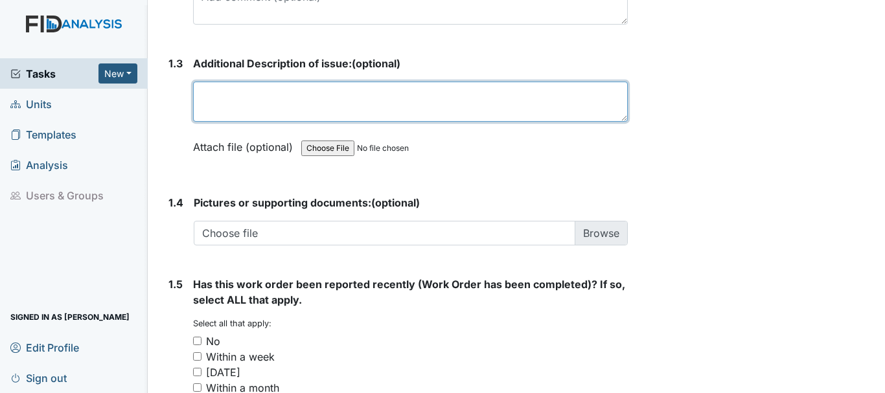
click at [256, 98] on textarea at bounding box center [410, 102] width 435 height 40
type textarea "B"
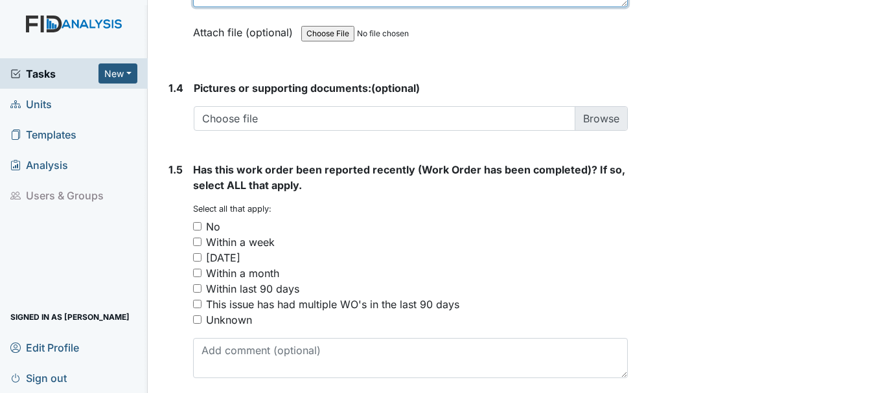
scroll to position [1028, 0]
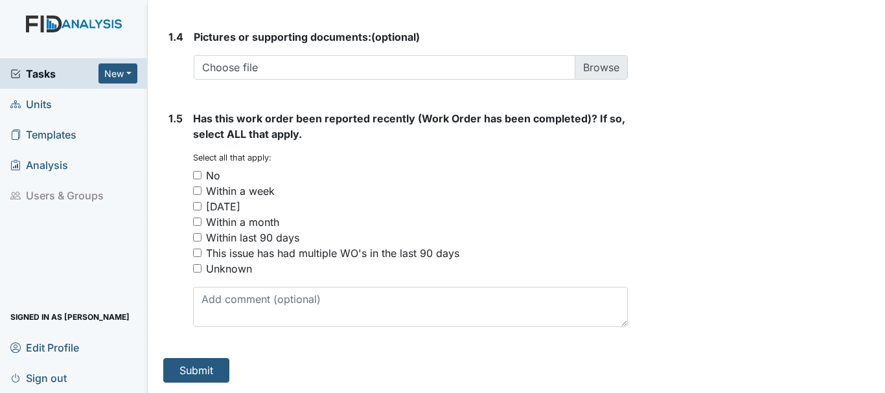
type textarea "1 bedroom on the right bed frame is broken"
click at [200, 175] on input "No" at bounding box center [197, 175] width 8 height 8
checkbox input "true"
click at [192, 367] on button "Submit" at bounding box center [196, 370] width 66 height 25
